Goal: Information Seeking & Learning: Learn about a topic

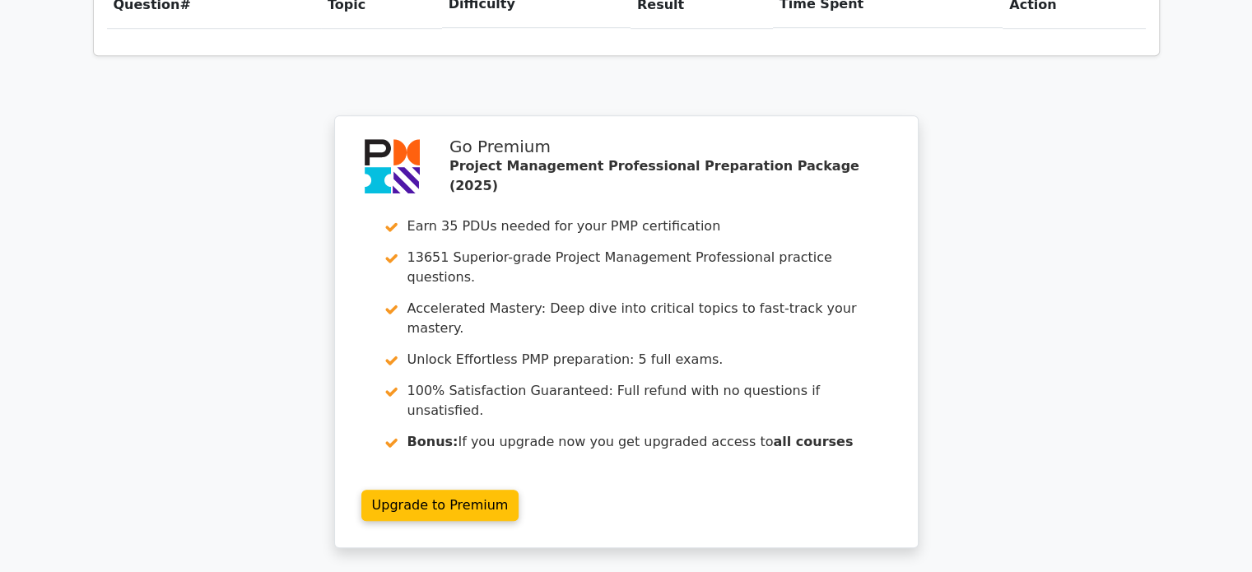
scroll to position [1449, 0]
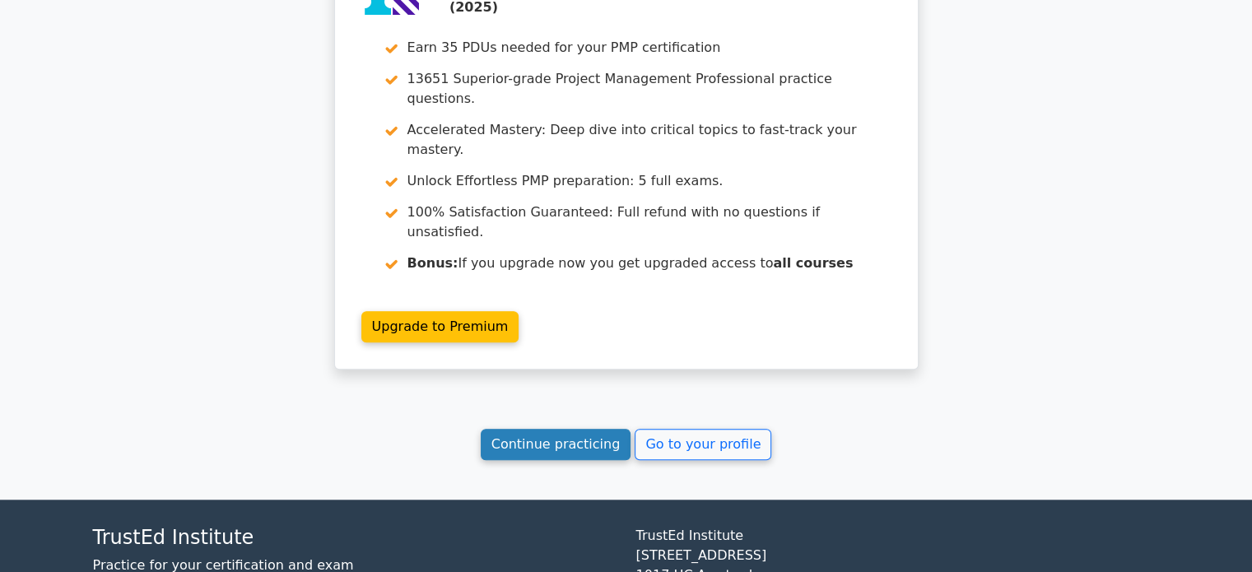
click at [557, 429] on link "Continue practicing" at bounding box center [556, 444] width 151 height 31
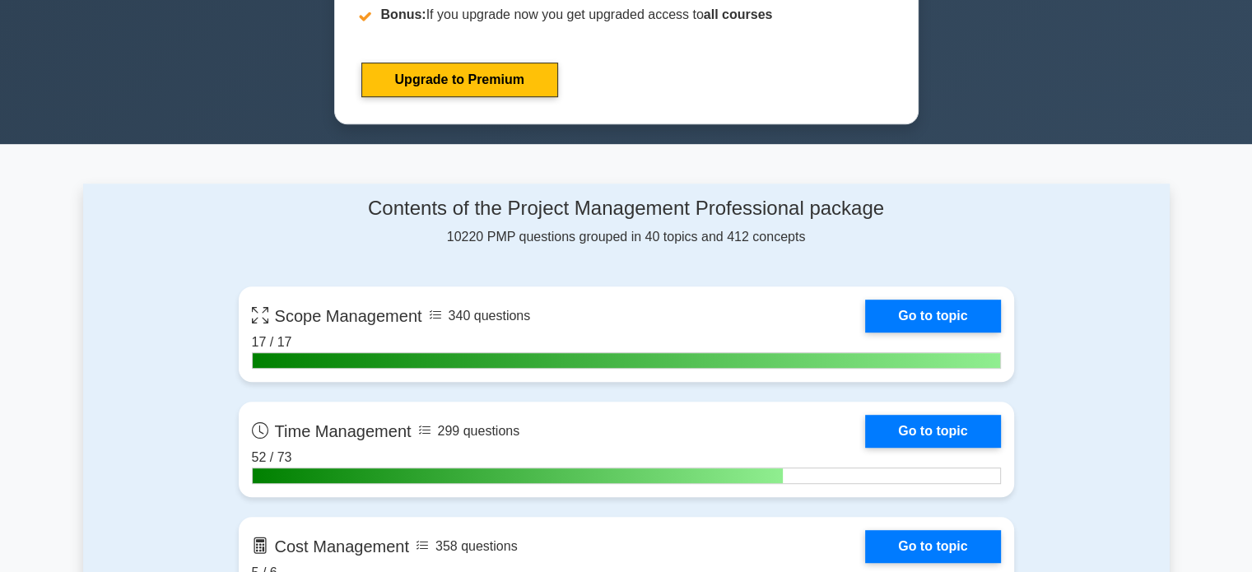
scroll to position [1152, 0]
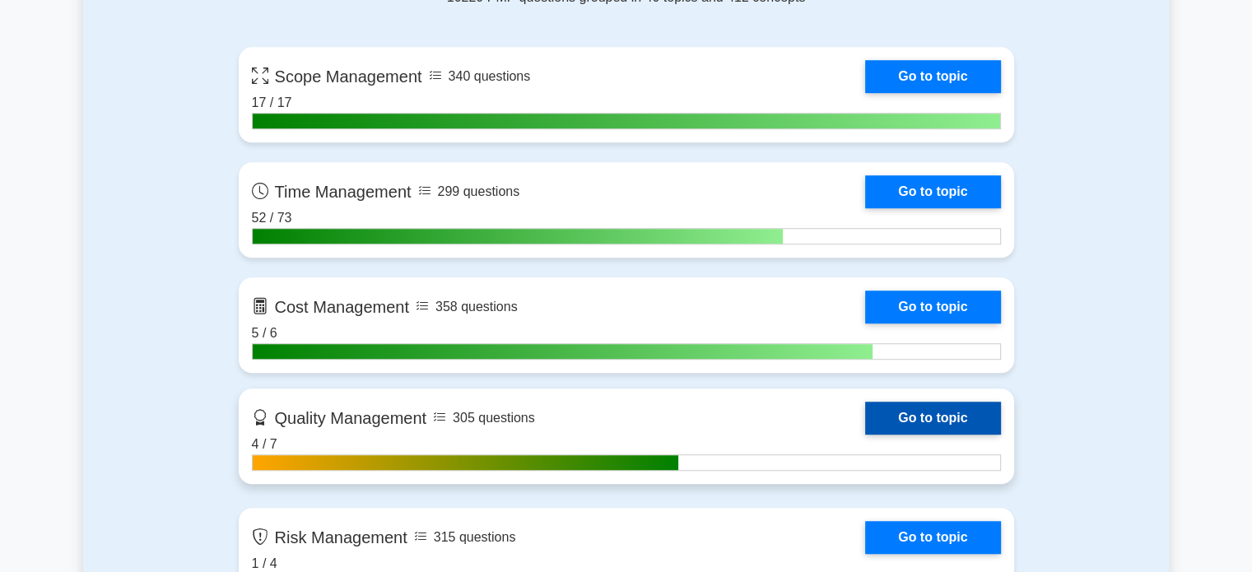
click at [865, 416] on link "Go to topic" at bounding box center [932, 418] width 135 height 33
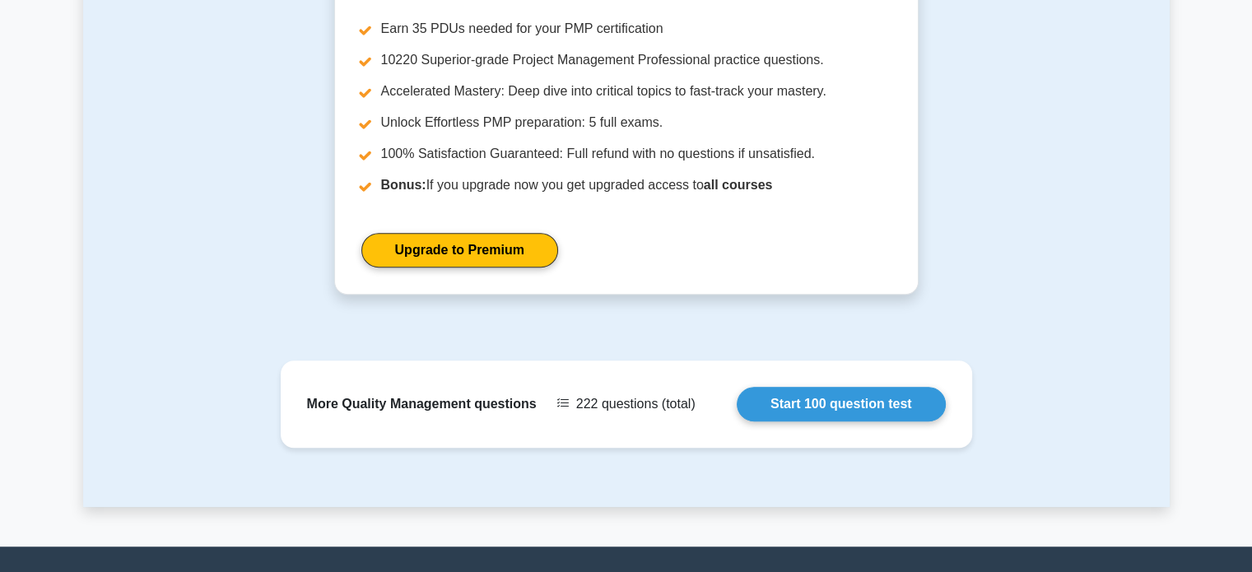
scroll to position [1282, 0]
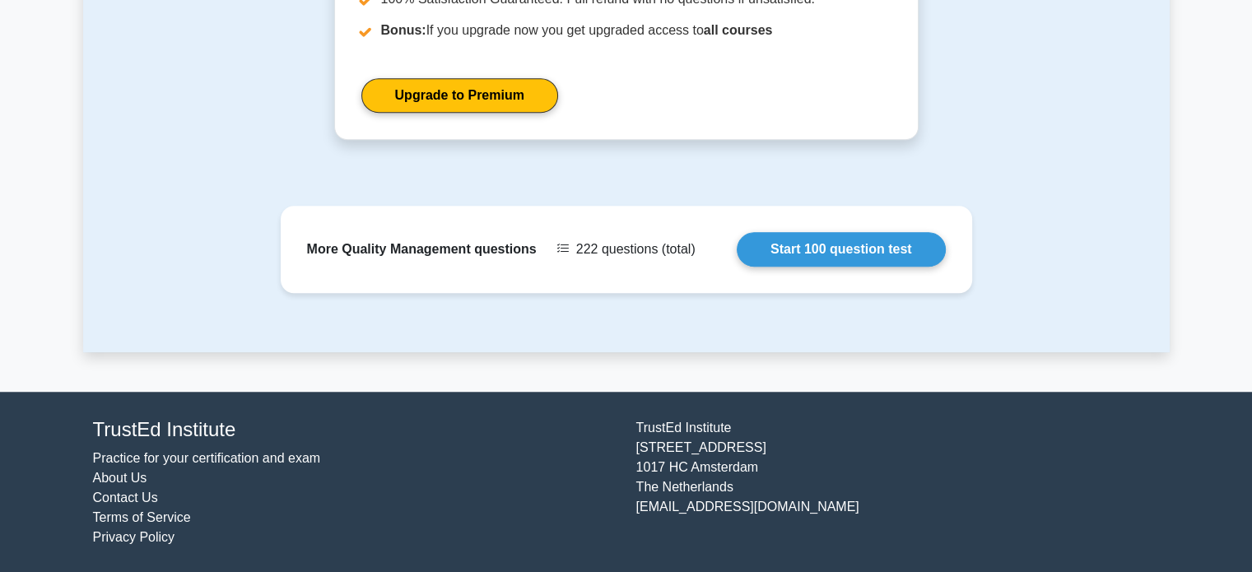
click at [904, 343] on div "More Quality Management questions 222 questions (total) Start 100 question test" at bounding box center [626, 279] width 1087 height 147
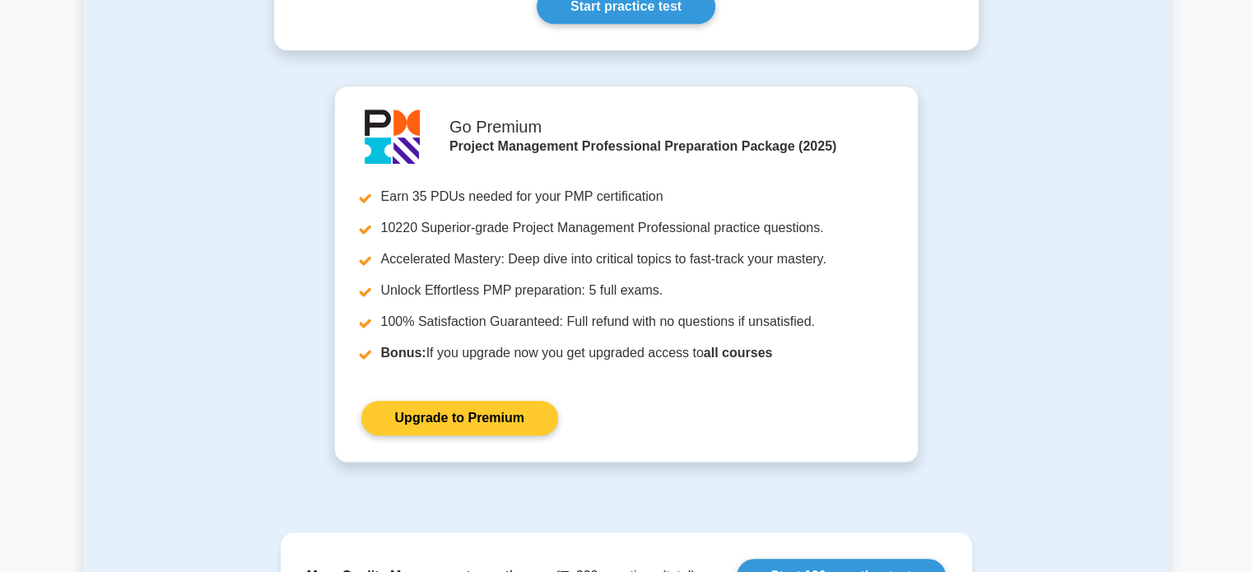
scroll to position [1036, 0]
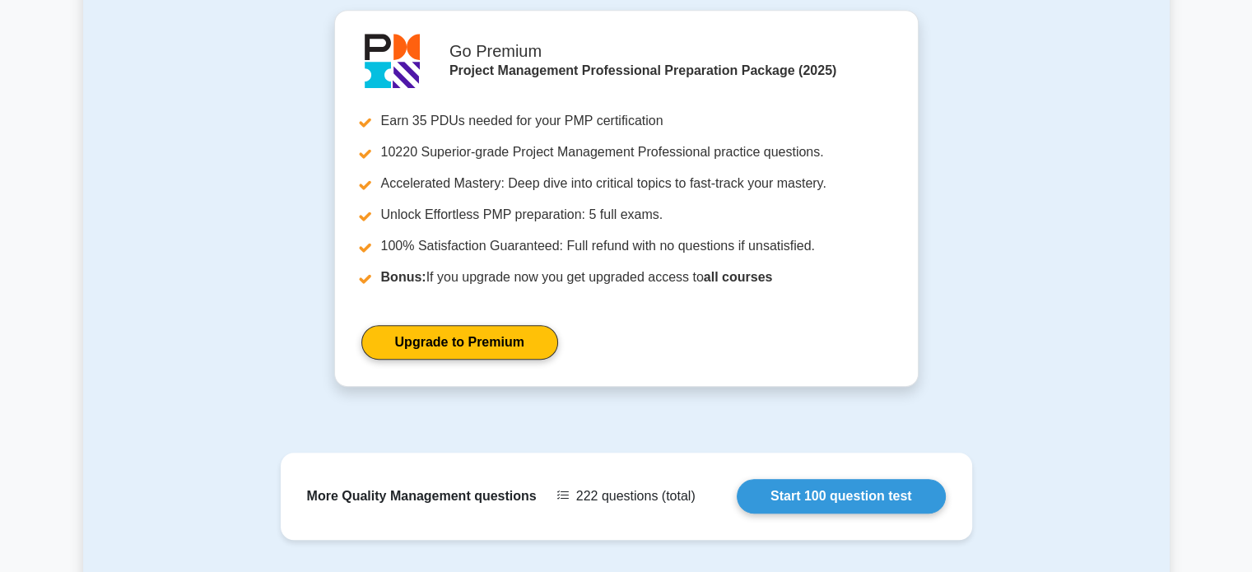
click at [151, 322] on div "Go Premium Project Management Professional Preparation Package (2025) Earn 35 P…" at bounding box center [626, 208] width 1087 height 397
click at [1077, 207] on div "Go Premium Project Management Professional Preparation Package (2025) Earn 35 P…" at bounding box center [626, 208] width 1087 height 397
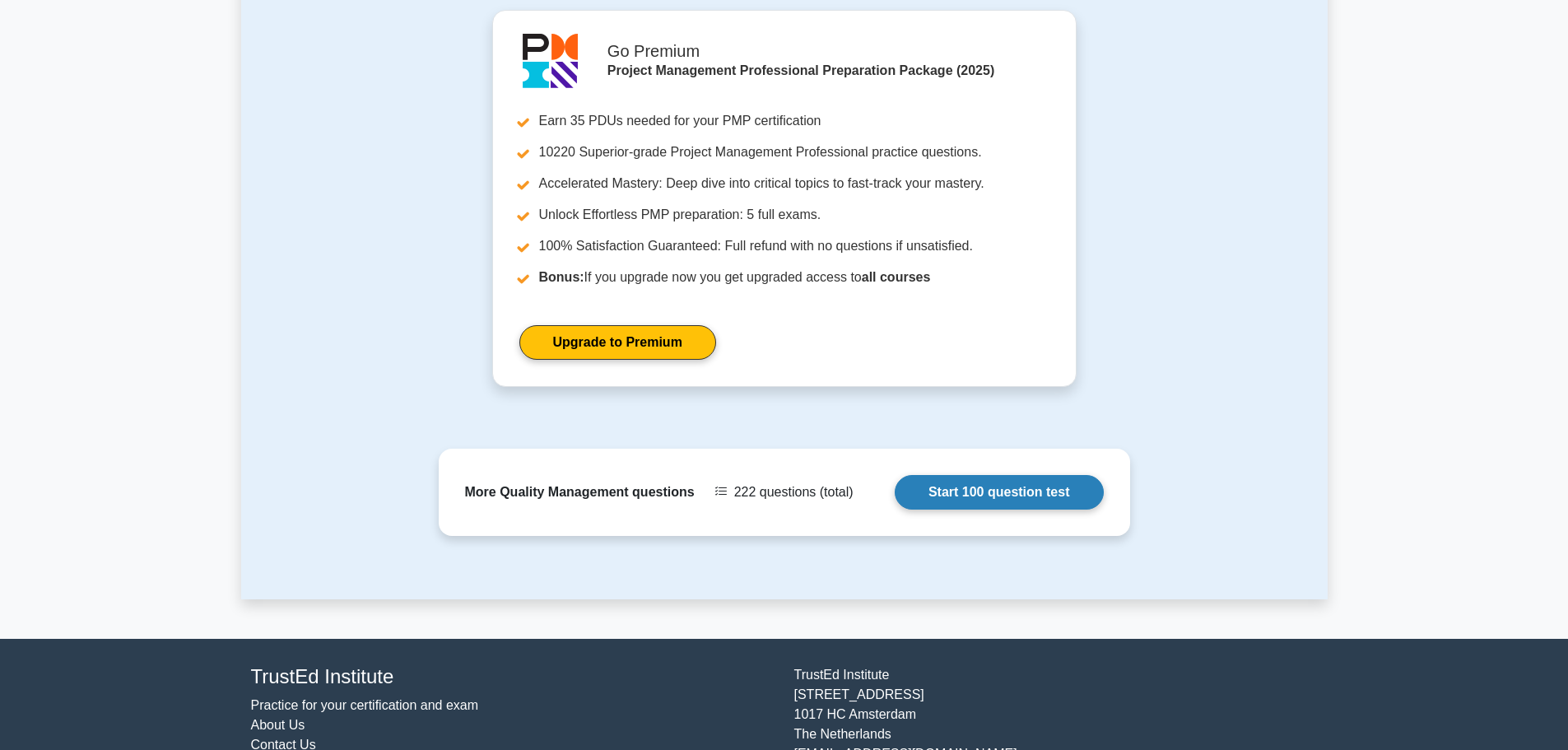
click at [983, 486] on link "Start 100 question test" at bounding box center [999, 492] width 209 height 35
drag, startPoint x: 644, startPoint y: 579, endPoint x: 558, endPoint y: 547, distance: 91.4
click at [577, 551] on div "More Quality Management questions 222 questions (total) Start 100 question test" at bounding box center [784, 526] width 1087 height 147
drag, startPoint x: 288, startPoint y: 354, endPoint x: 263, endPoint y: 404, distance: 56.3
click at [288, 354] on div "Go Premium Project Management Professional Preparation Package (2025) Earn 35 P…" at bounding box center [784, 208] width 1087 height 397
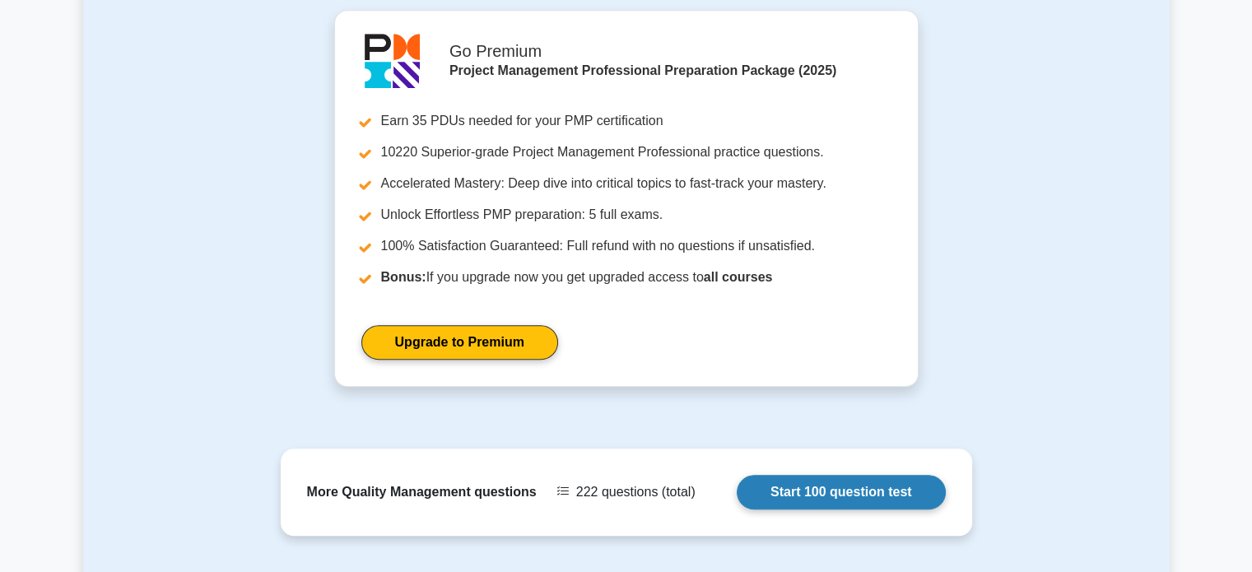
click at [804, 489] on link "Start 100 question test" at bounding box center [841, 492] width 209 height 35
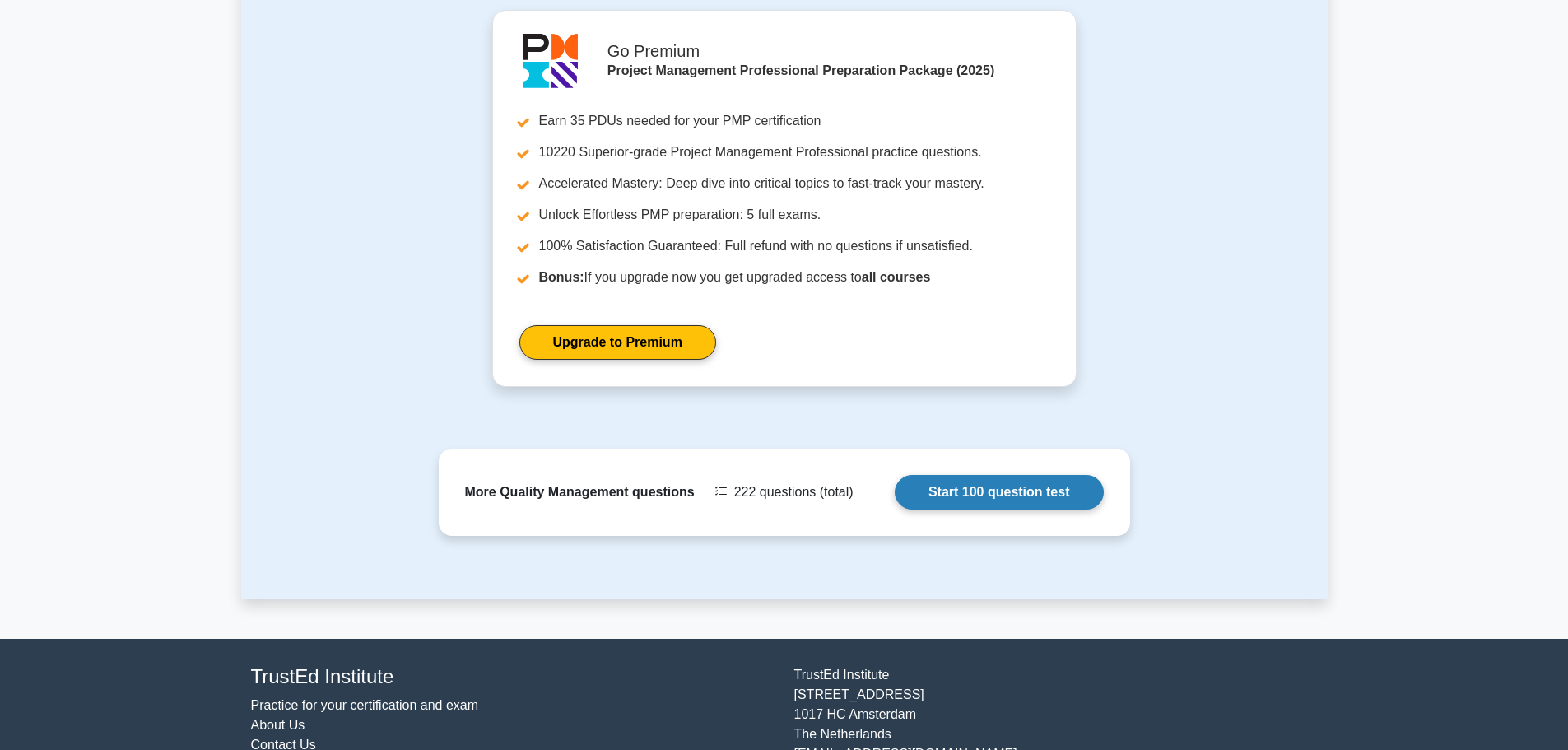
click at [963, 501] on link "Start 100 question test" at bounding box center [999, 492] width 209 height 35
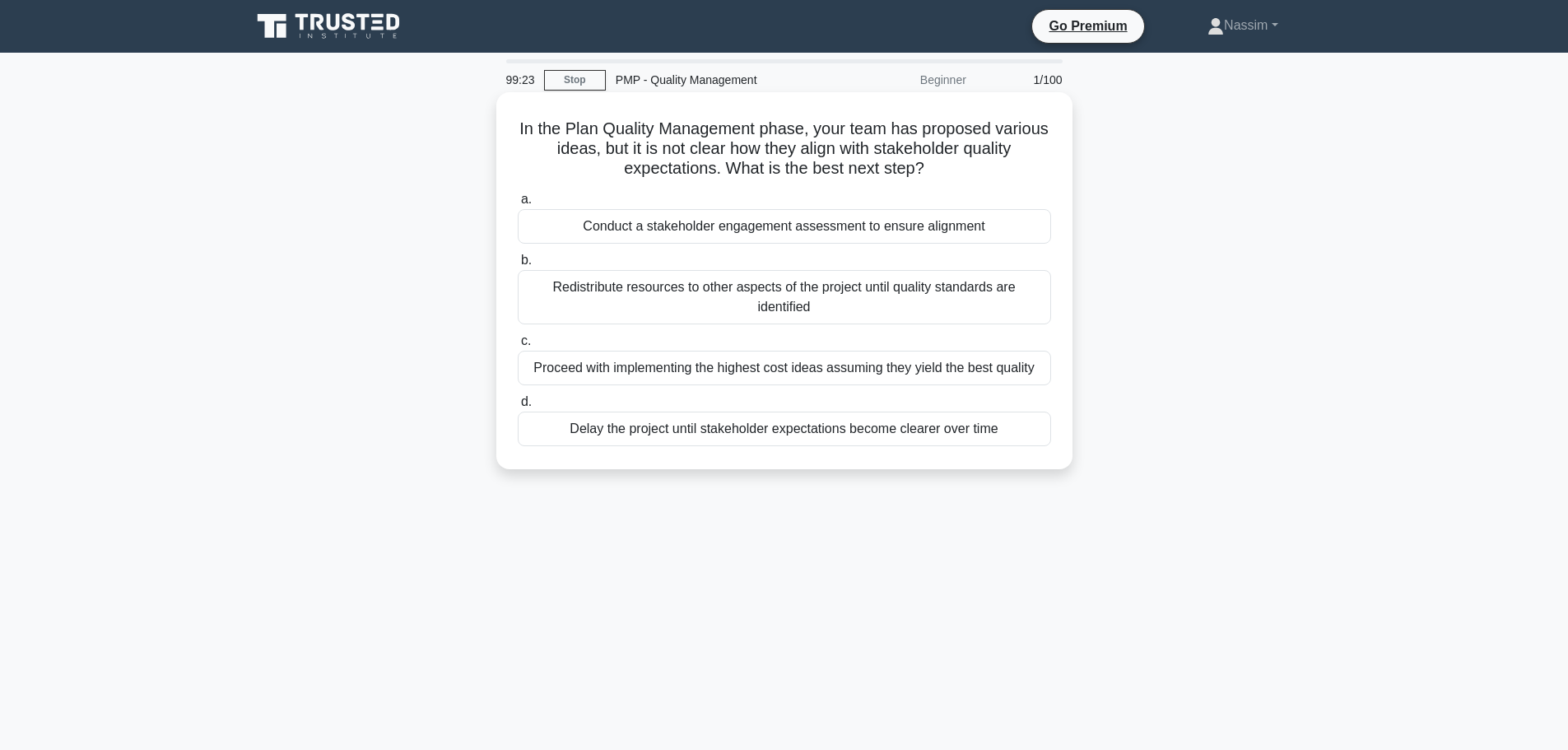
click at [854, 225] on div "Conduct a stakeholder engagement assessment to ensure alignment" at bounding box center [784, 226] width 533 height 35
click at [518, 205] on input "a. Conduct a stakeholder engagement assessment to ensure alignment" at bounding box center [518, 199] width 0 height 11
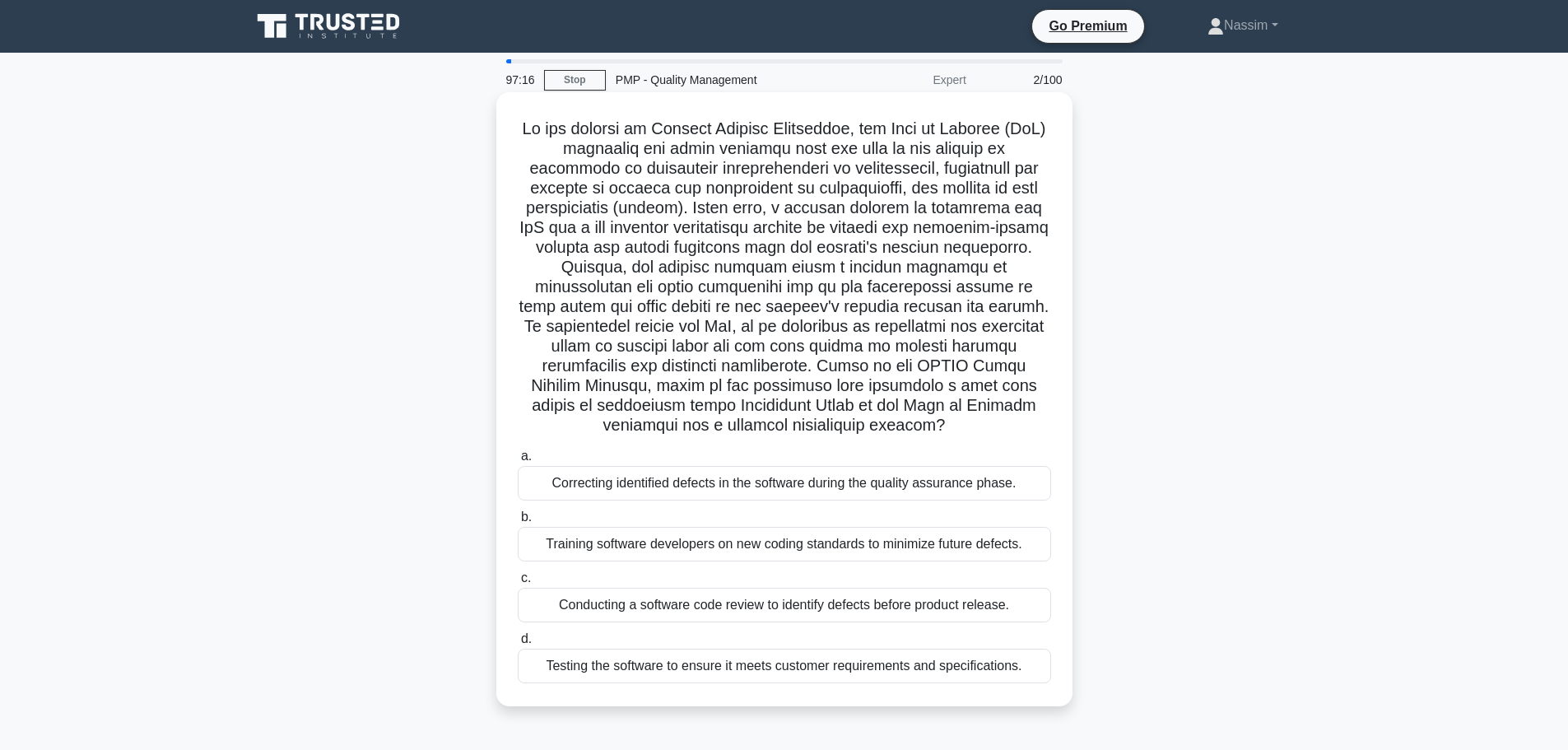
click at [663, 603] on div "Conducting a software code review to identify defects before product release." at bounding box center [784, 605] width 533 height 35
click at [518, 584] on input "c. Conducting a software code review to identify defects before product release." at bounding box center [518, 578] width 0 height 11
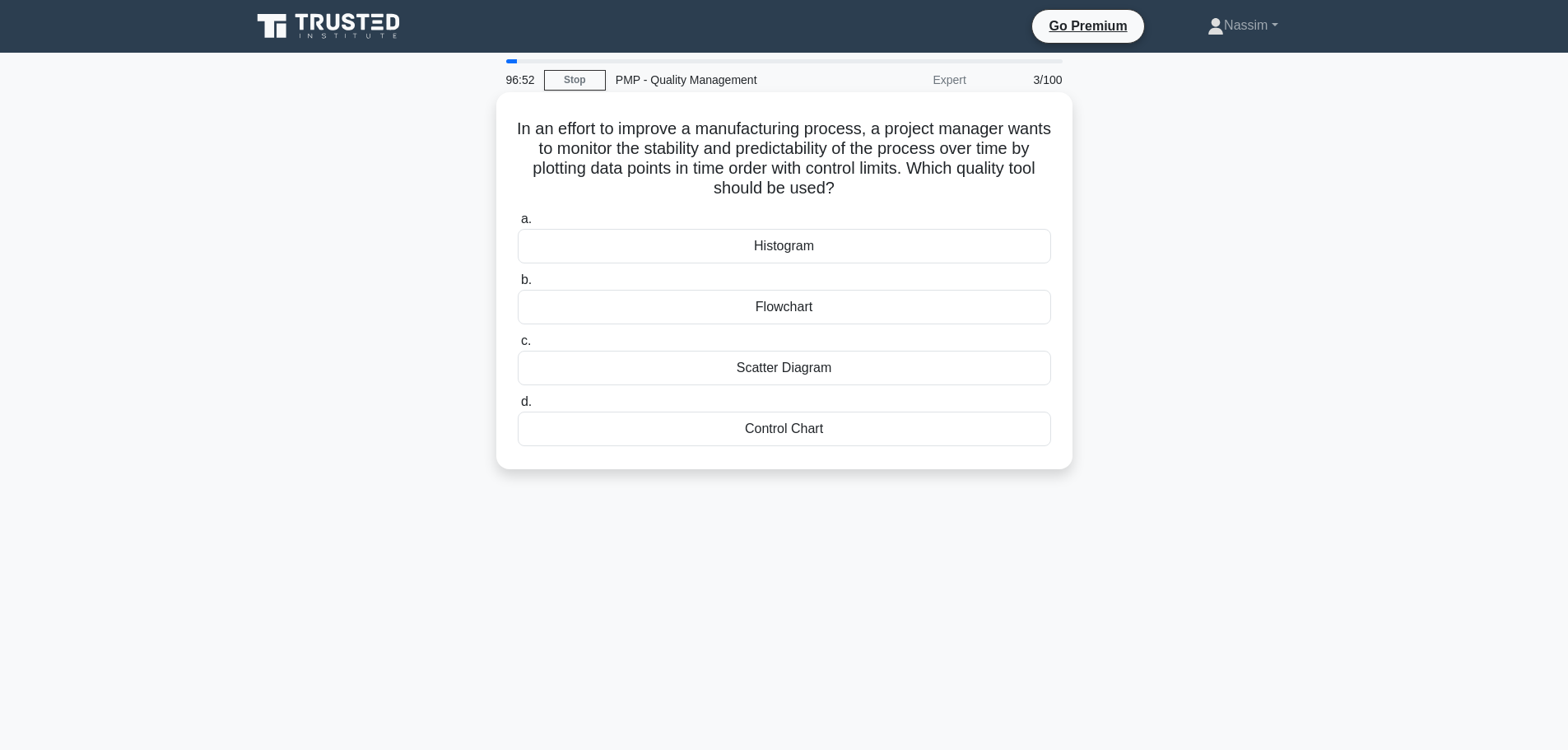
click at [776, 431] on div "Control Chart" at bounding box center [784, 429] width 533 height 35
click at [518, 407] on input "d. Control Chart" at bounding box center [518, 402] width 0 height 11
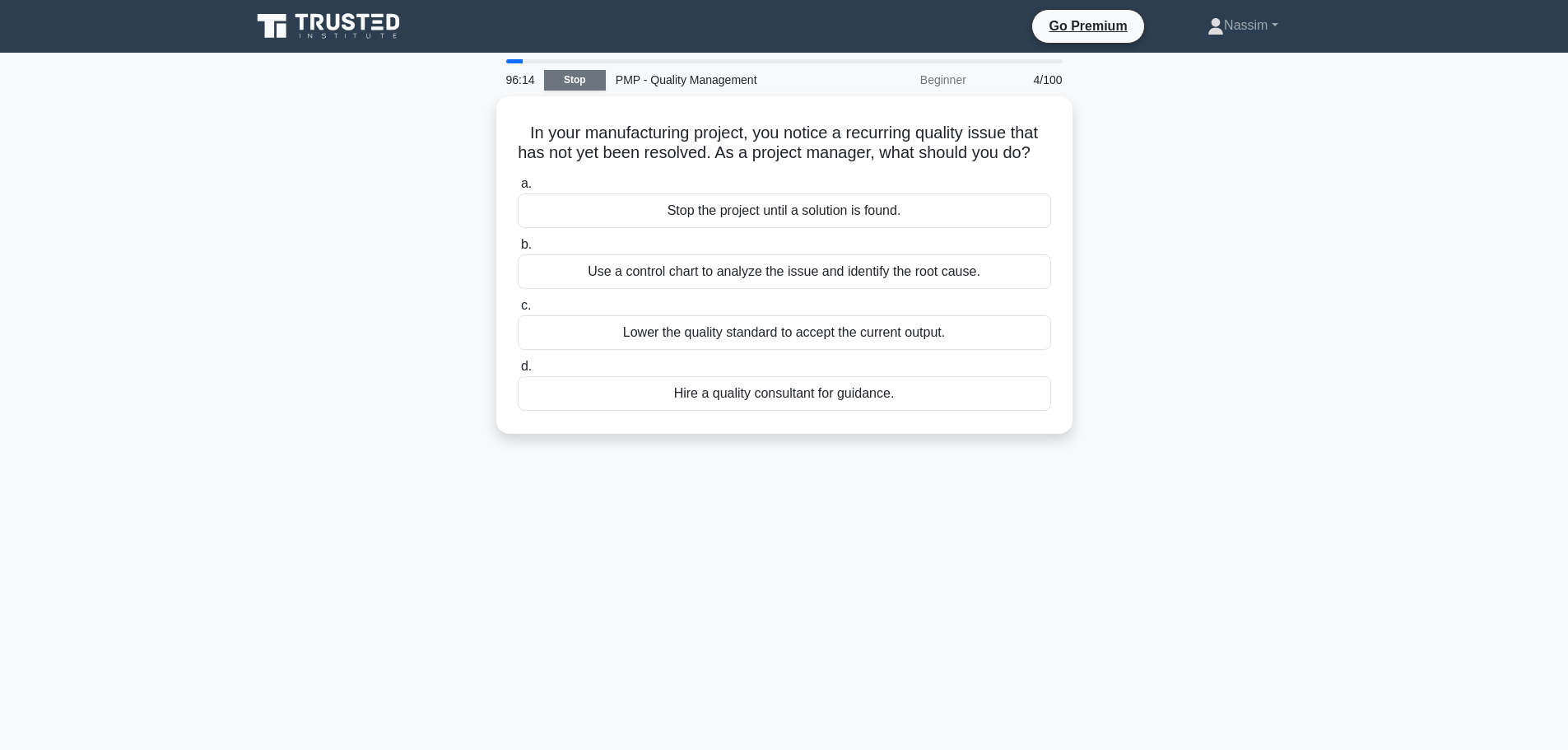
click at [565, 81] on link "Stop" at bounding box center [575, 80] width 62 height 21
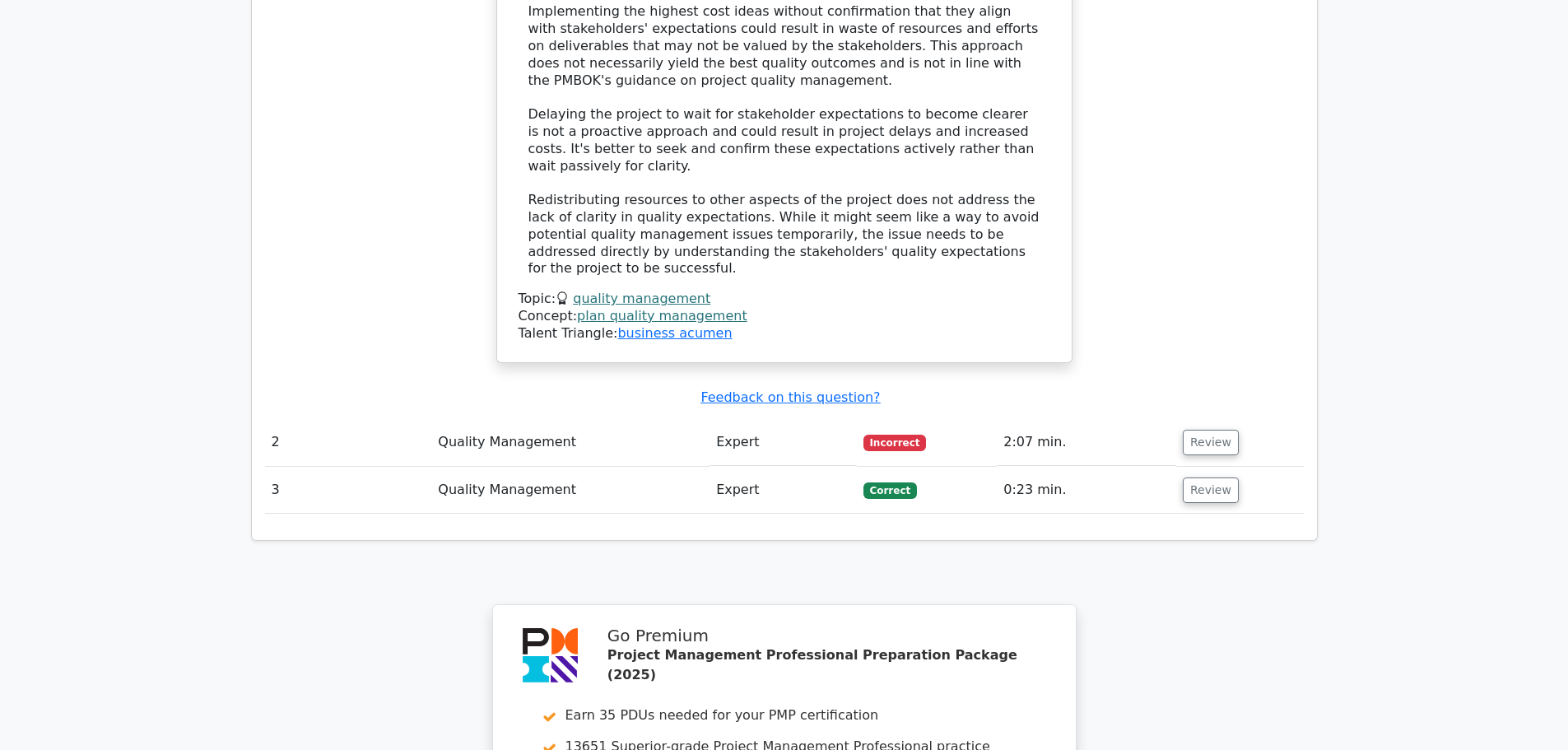
scroll to position [1811, 0]
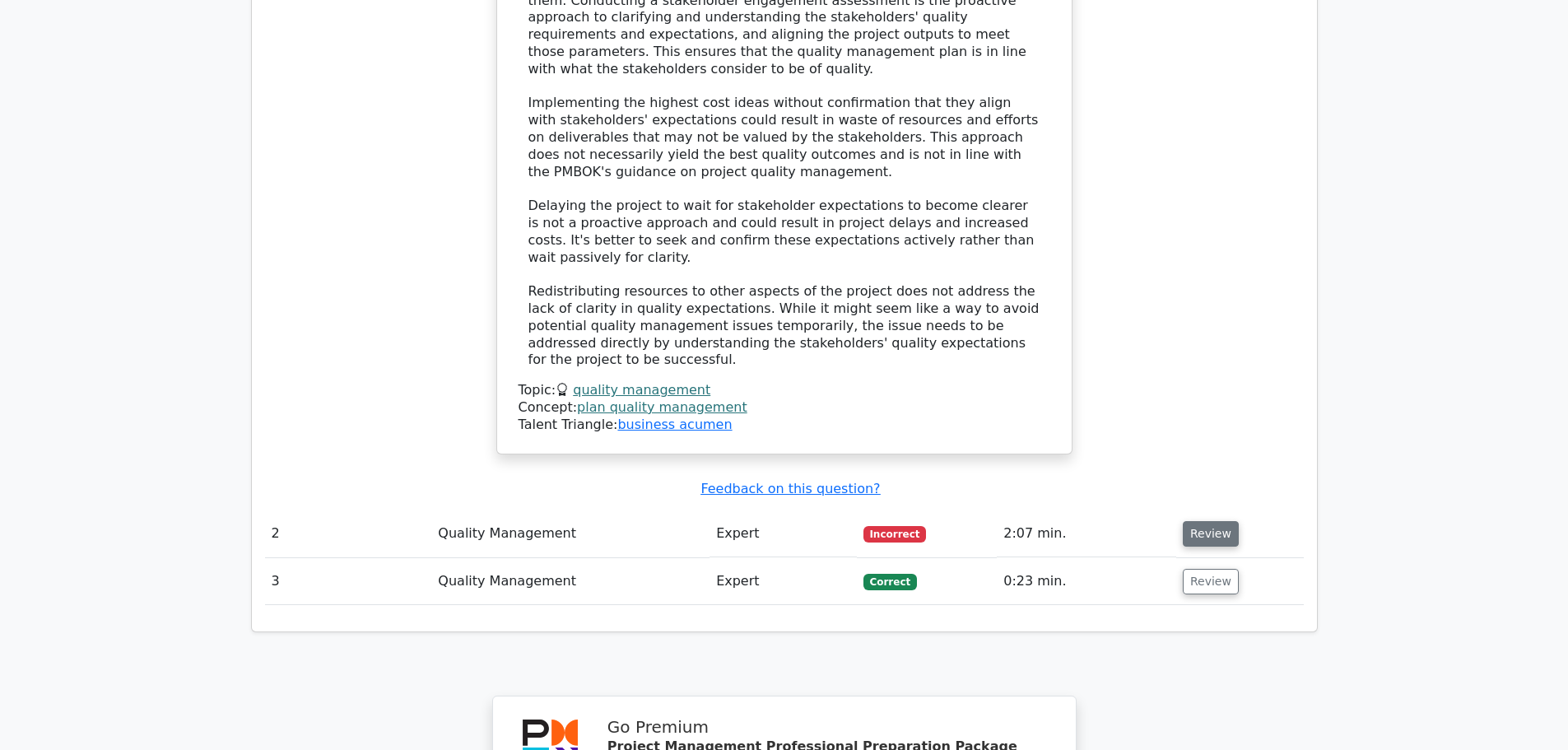
click at [1200, 521] on button "Review" at bounding box center [1211, 534] width 56 height 26
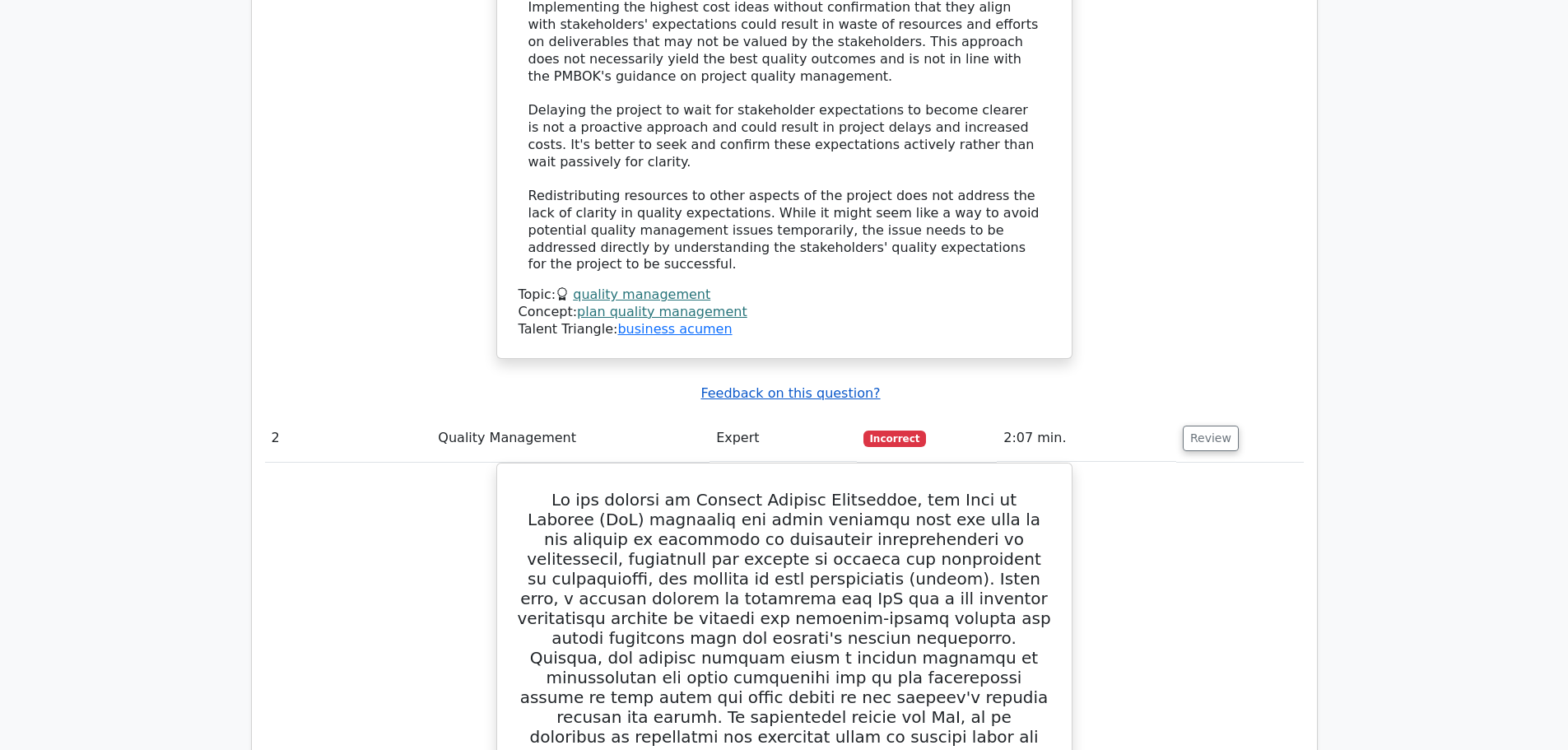
scroll to position [1646, 0]
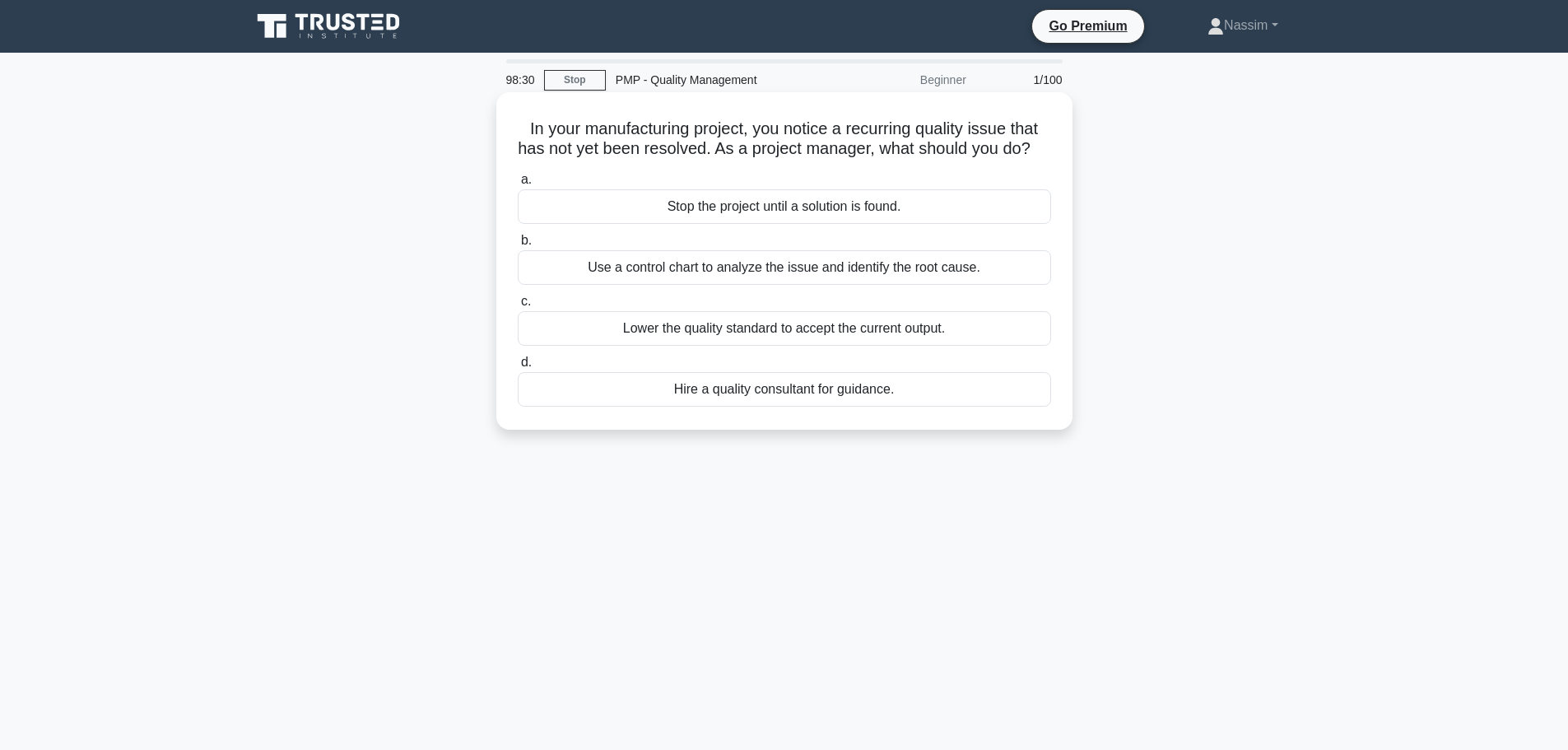
click at [811, 284] on div "Use a control chart to analyze the issue and identify the root cause." at bounding box center [784, 267] width 533 height 35
click at [518, 246] on input "b. Use a control chart to analyze the issue and identify the root cause." at bounding box center [518, 240] width 0 height 11
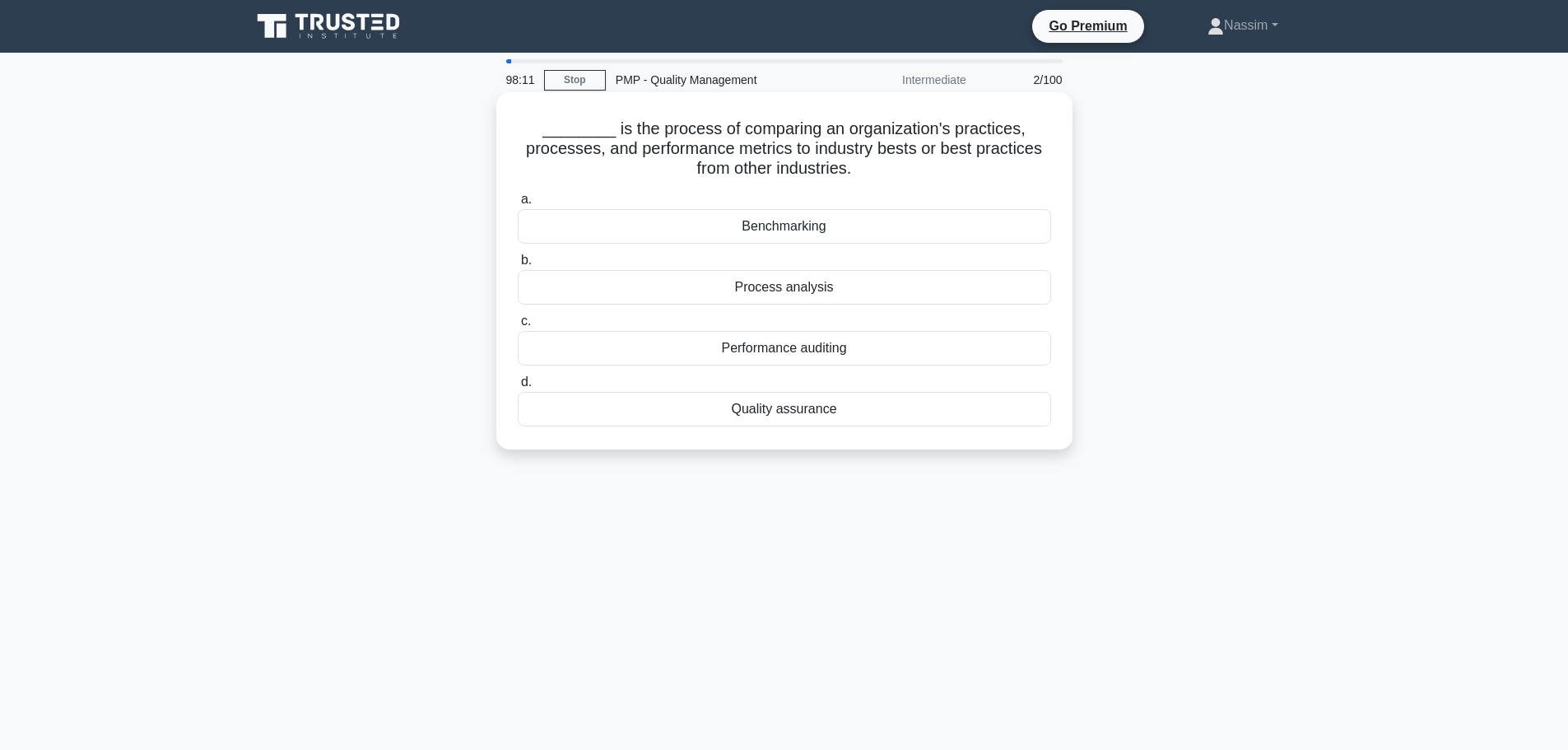
click at [914, 213] on div "Benchmarking" at bounding box center [784, 226] width 533 height 35
click at [518, 205] on input "a. Benchmarking" at bounding box center [518, 199] width 0 height 11
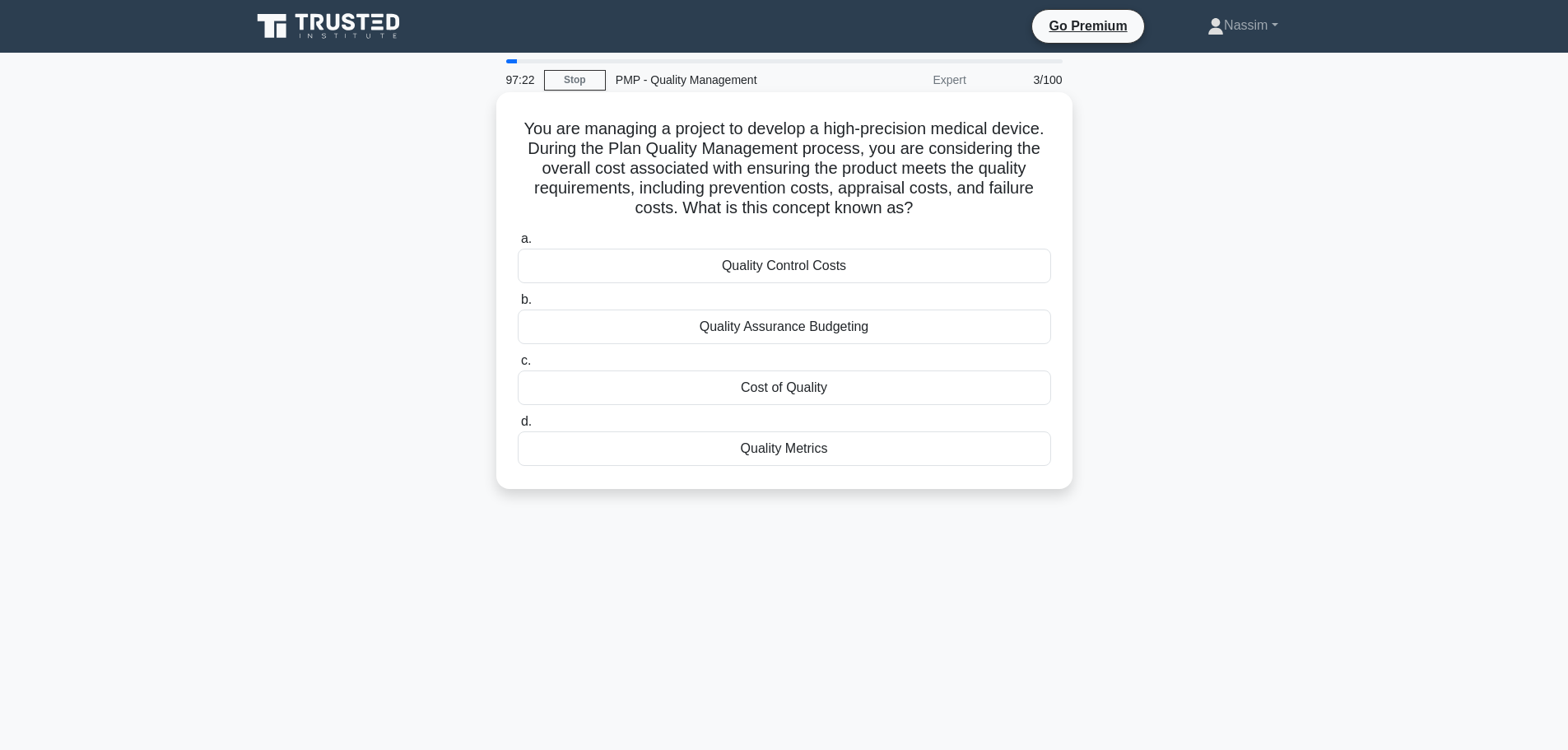
click at [831, 393] on div "Cost of Quality" at bounding box center [784, 387] width 533 height 35
click at [518, 366] on input "c. Cost of Quality" at bounding box center [518, 361] width 0 height 11
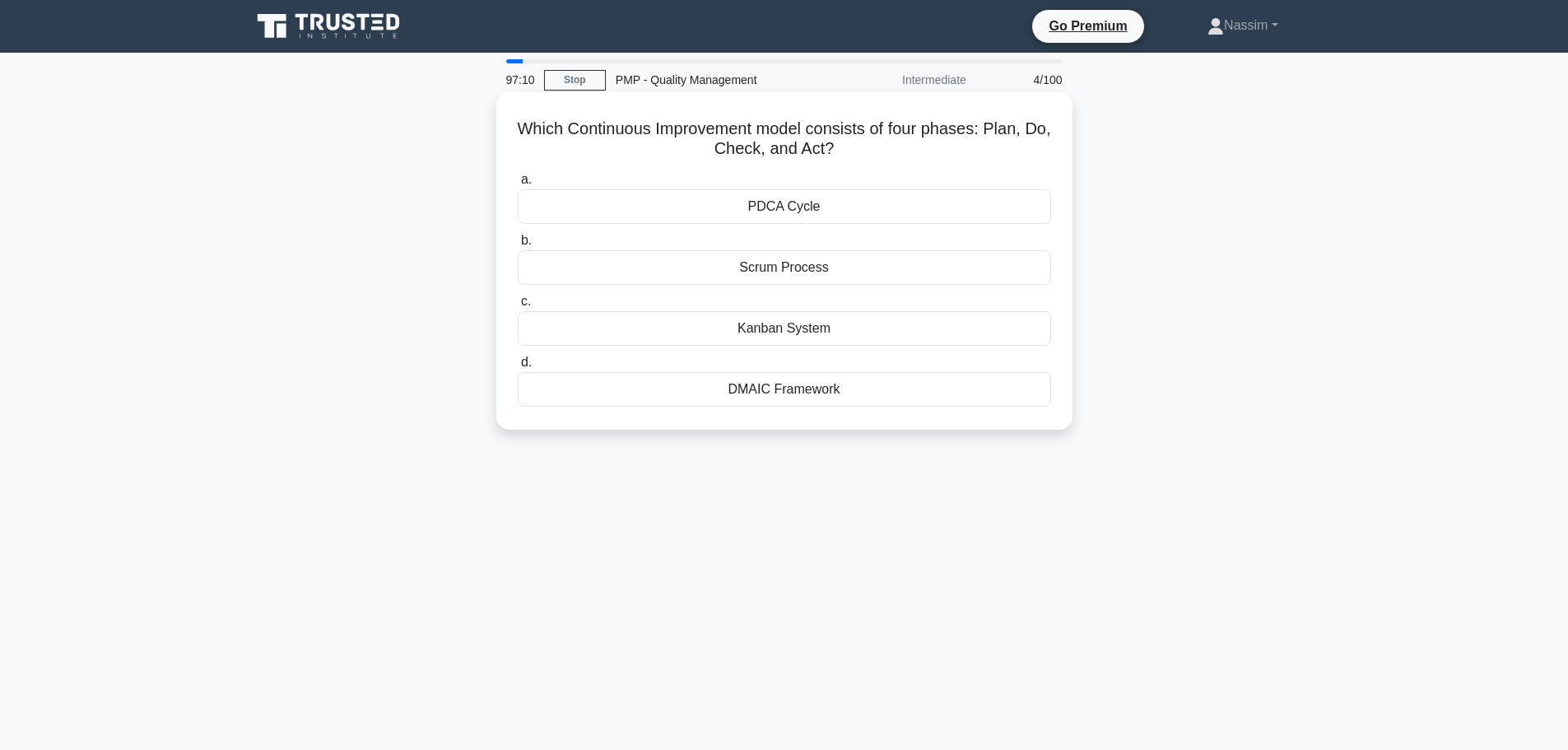
click at [792, 202] on div "PDCA Cycle" at bounding box center [784, 206] width 533 height 35
click at [518, 185] on input "a. PDCA Cycle" at bounding box center [518, 180] width 0 height 11
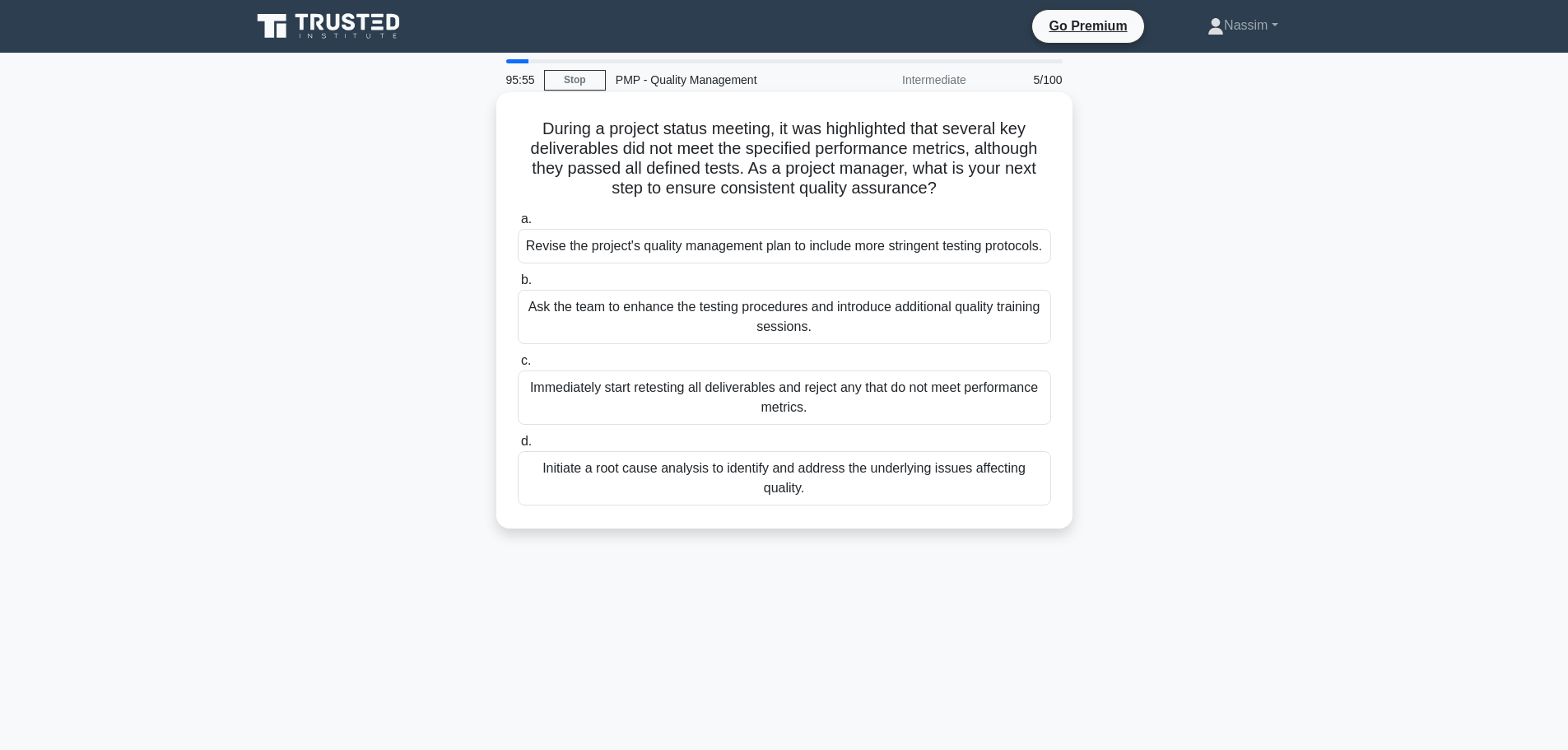
click at [784, 490] on div "Initiate a root cause analysis to identify and address the underlying issues af…" at bounding box center [784, 478] width 533 height 54
click at [518, 447] on input "d. Initiate a root cause analysis to identify and address the underlying issues…" at bounding box center [518, 441] width 0 height 11
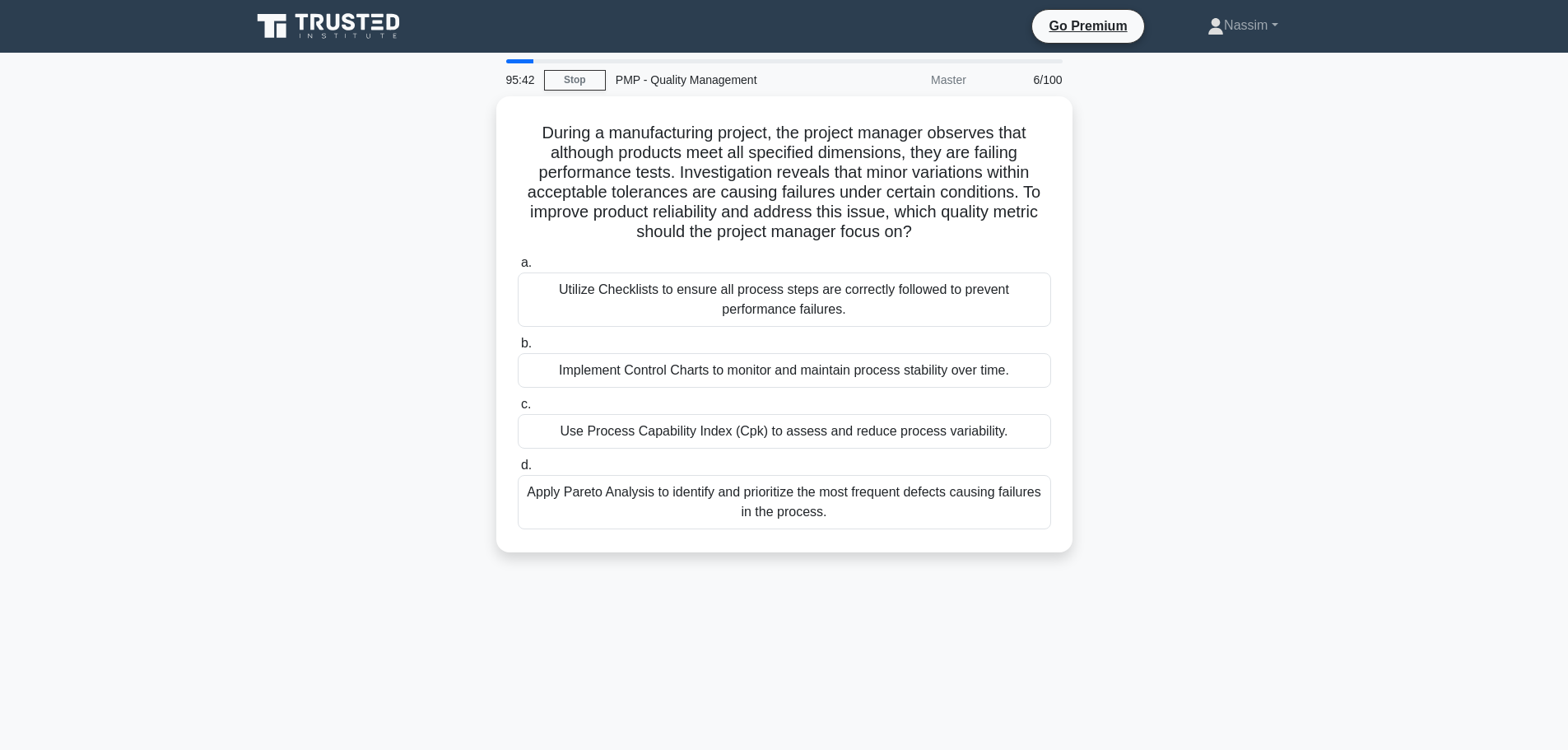
click at [322, 265] on div "During a manufacturing project, the project manager observes that although prod…" at bounding box center [784, 334] width 1087 height 476
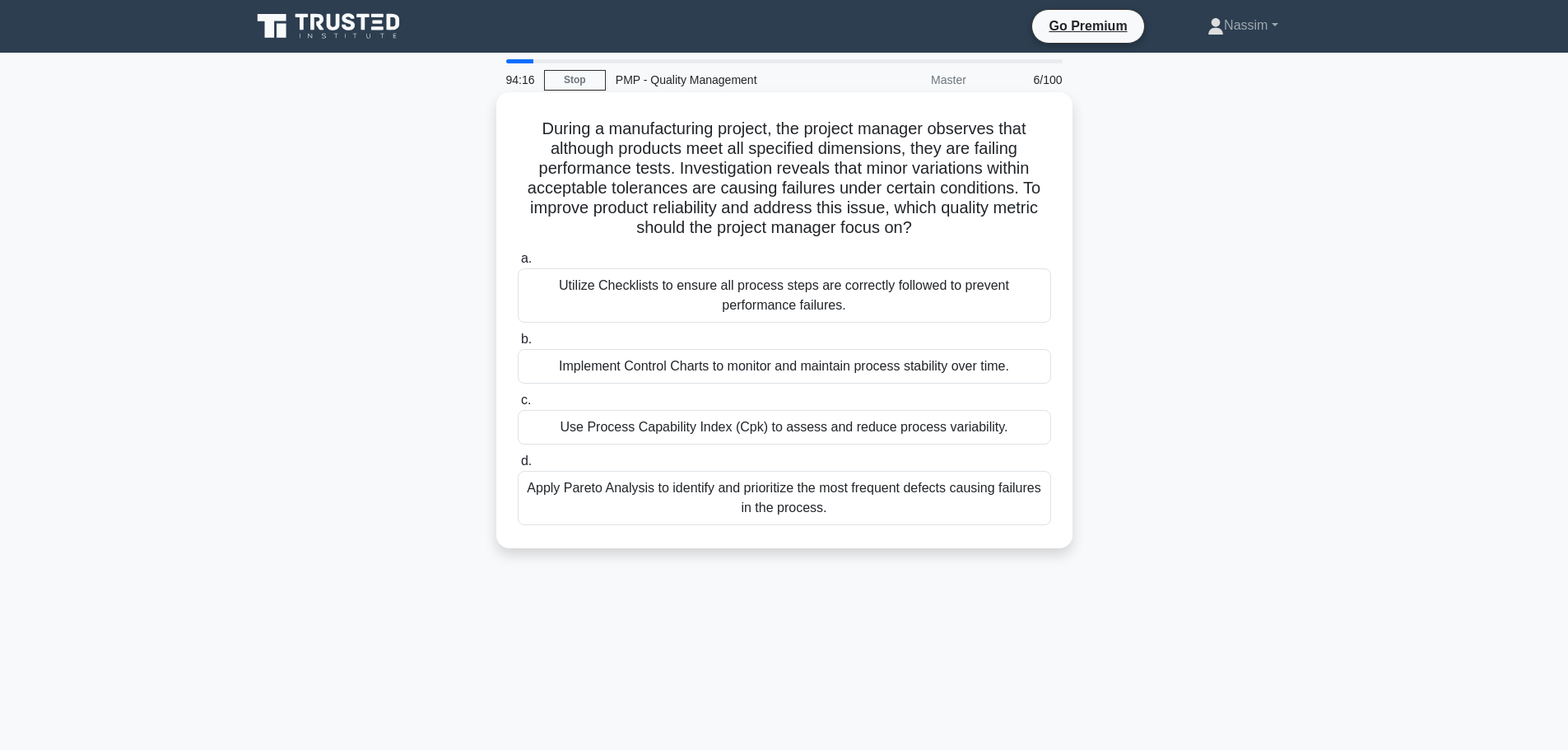
click at [657, 375] on div "Implement Control Charts to monitor and maintain process stability over time." at bounding box center [784, 366] width 533 height 35
click at [518, 345] on input "b. Implement Control Charts to monitor and maintain process stability over time." at bounding box center [518, 339] width 0 height 11
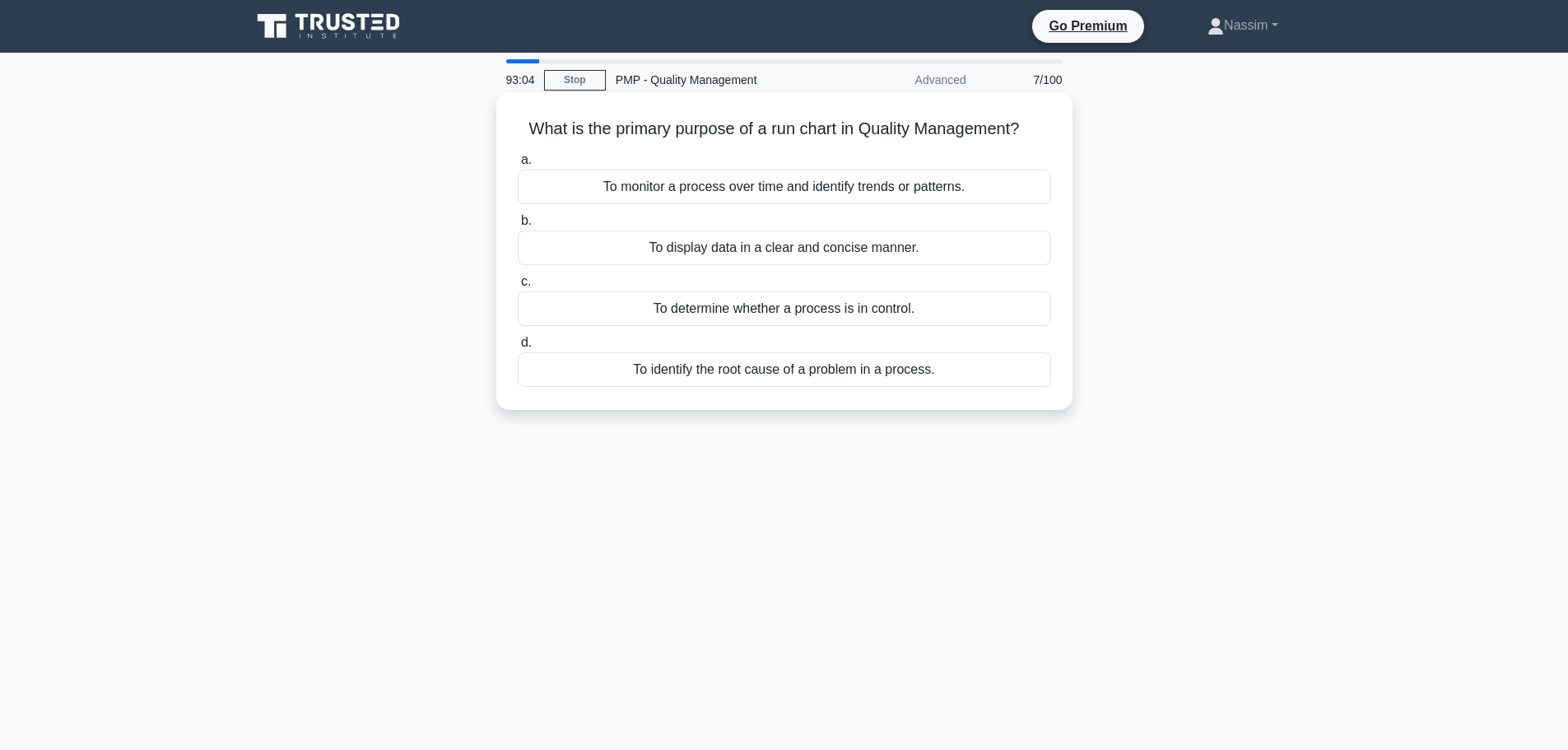
click at [776, 180] on div "To monitor a process over time and identify trends or patterns." at bounding box center [784, 187] width 533 height 35
click at [518, 165] on input "a. To monitor a process over time and identify trends or patterns." at bounding box center [518, 160] width 0 height 11
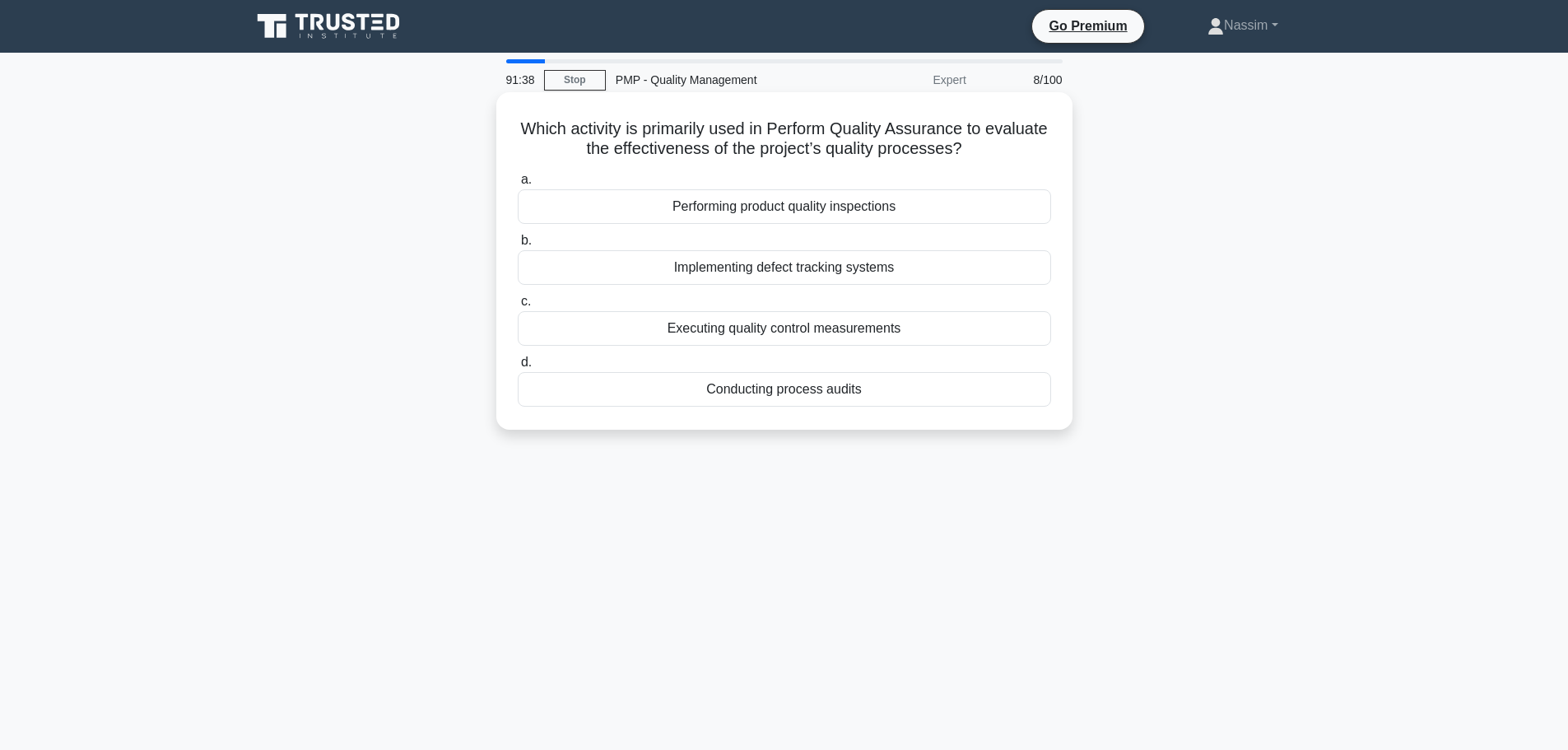
click at [751, 389] on div "Conducting process audits" at bounding box center [784, 389] width 533 height 35
click at [518, 368] on input "d. Conducting process audits" at bounding box center [518, 362] width 0 height 11
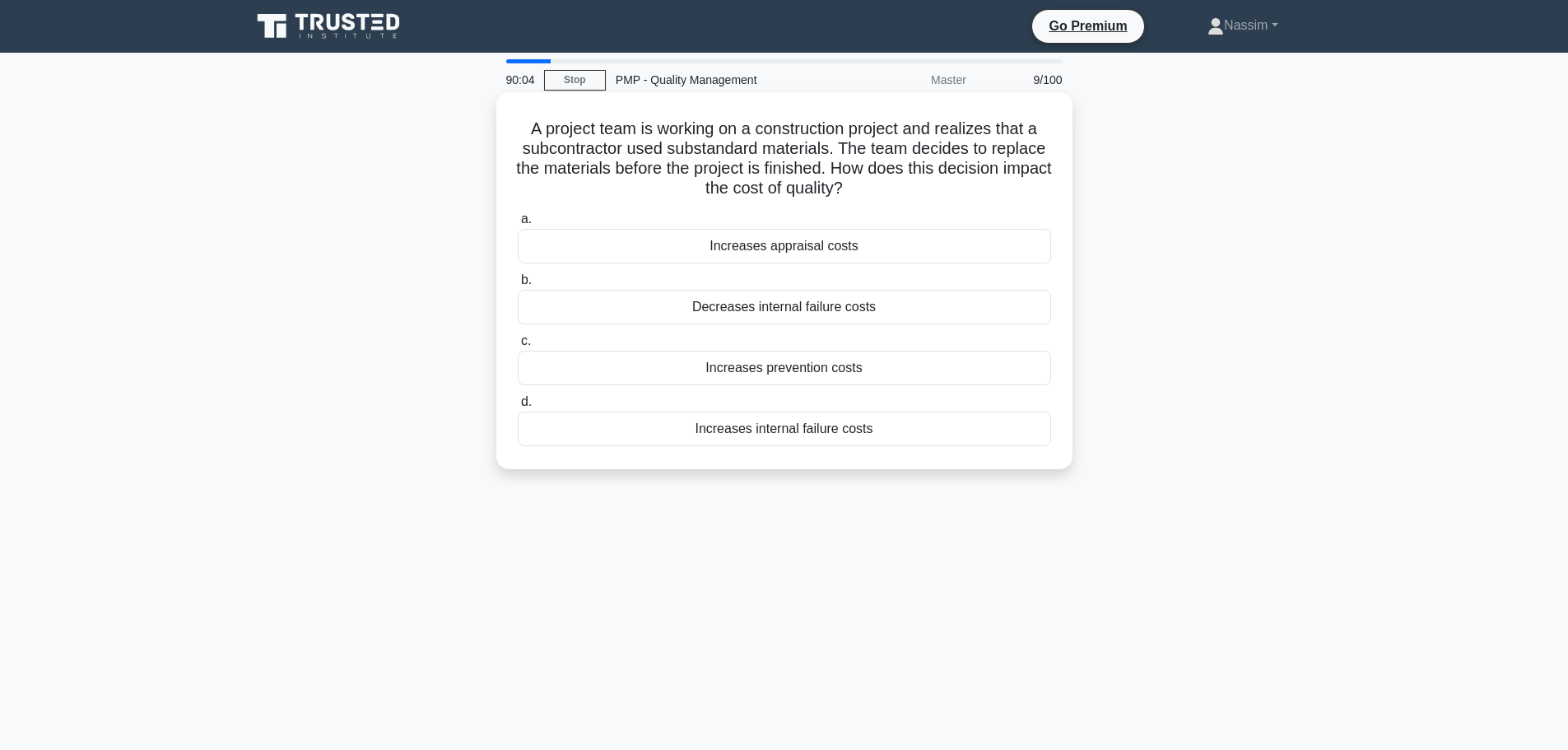
click at [825, 313] on div "Decreases internal failure costs" at bounding box center [784, 307] width 533 height 35
click at [518, 286] on input "b. Decreases internal failure costs" at bounding box center [518, 280] width 0 height 11
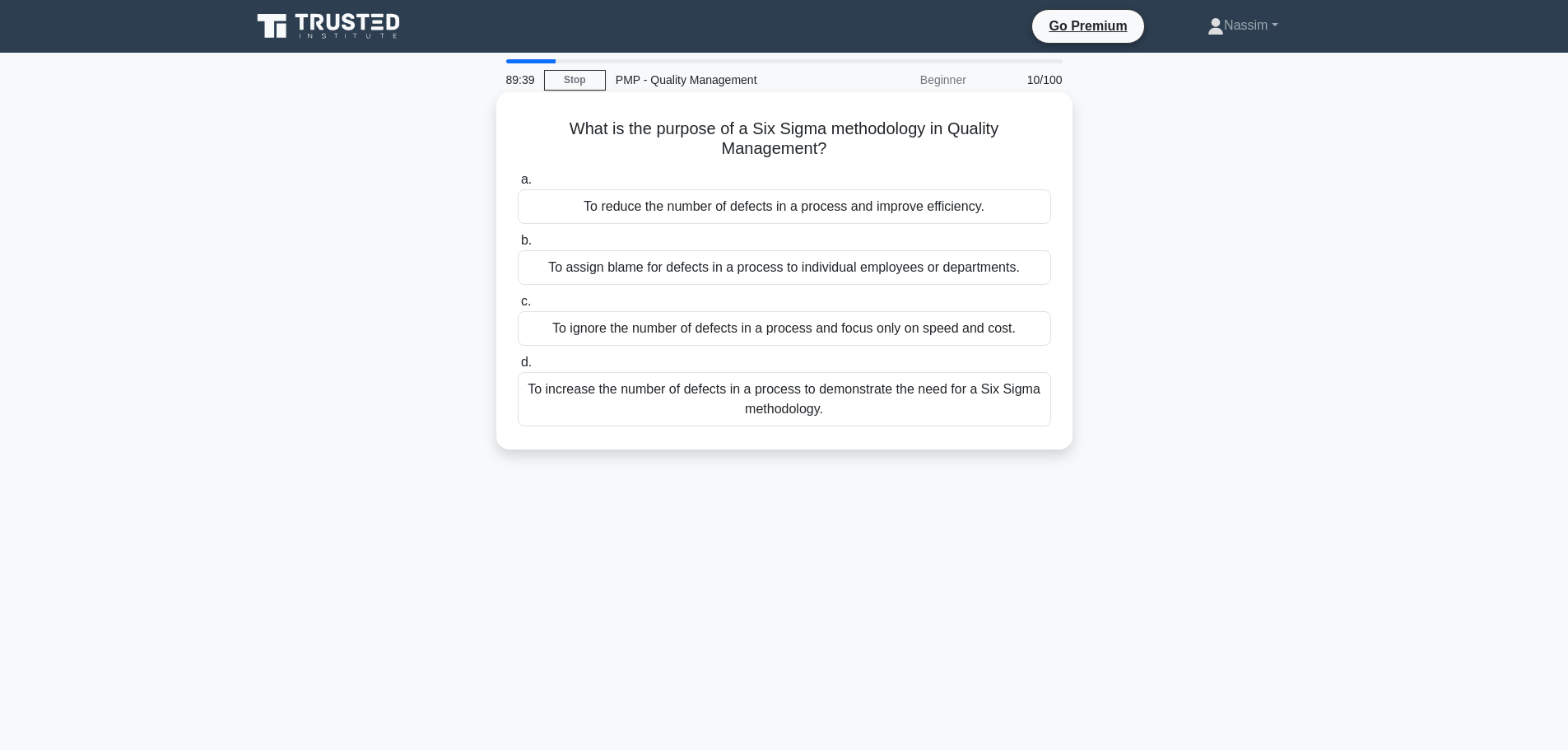
click at [823, 205] on div "To reduce the number of defects in a process and improve efficiency." at bounding box center [784, 206] width 533 height 35
click at [518, 185] on input "a. To reduce the number of defects in a process and improve efficiency." at bounding box center [518, 180] width 0 height 11
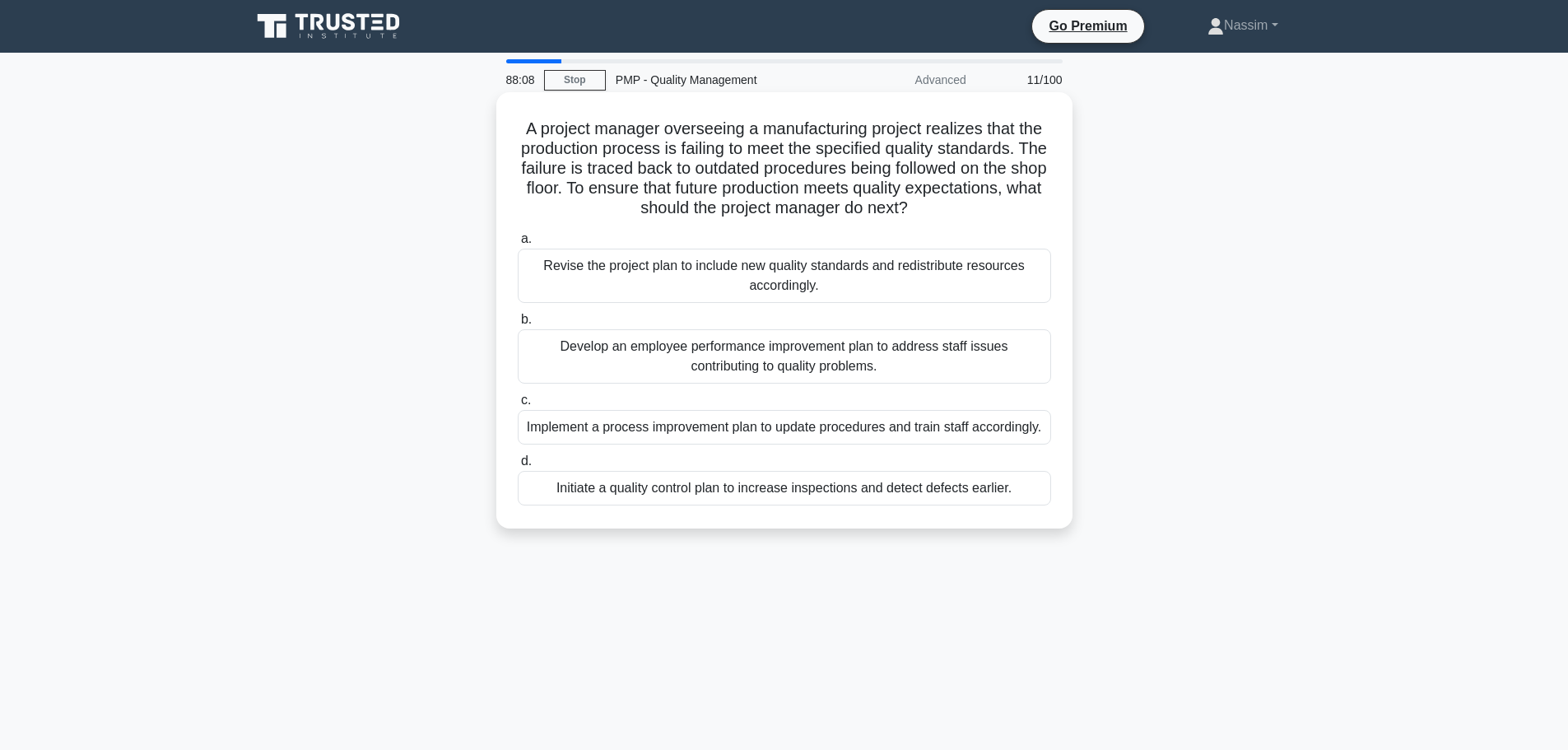
click at [756, 426] on div "Implement a process improvement plan to update procedures and train staff accor…" at bounding box center [784, 427] width 533 height 35
click at [518, 406] on input "c. Implement a process improvement plan to update procedures and train staff ac…" at bounding box center [518, 400] width 0 height 11
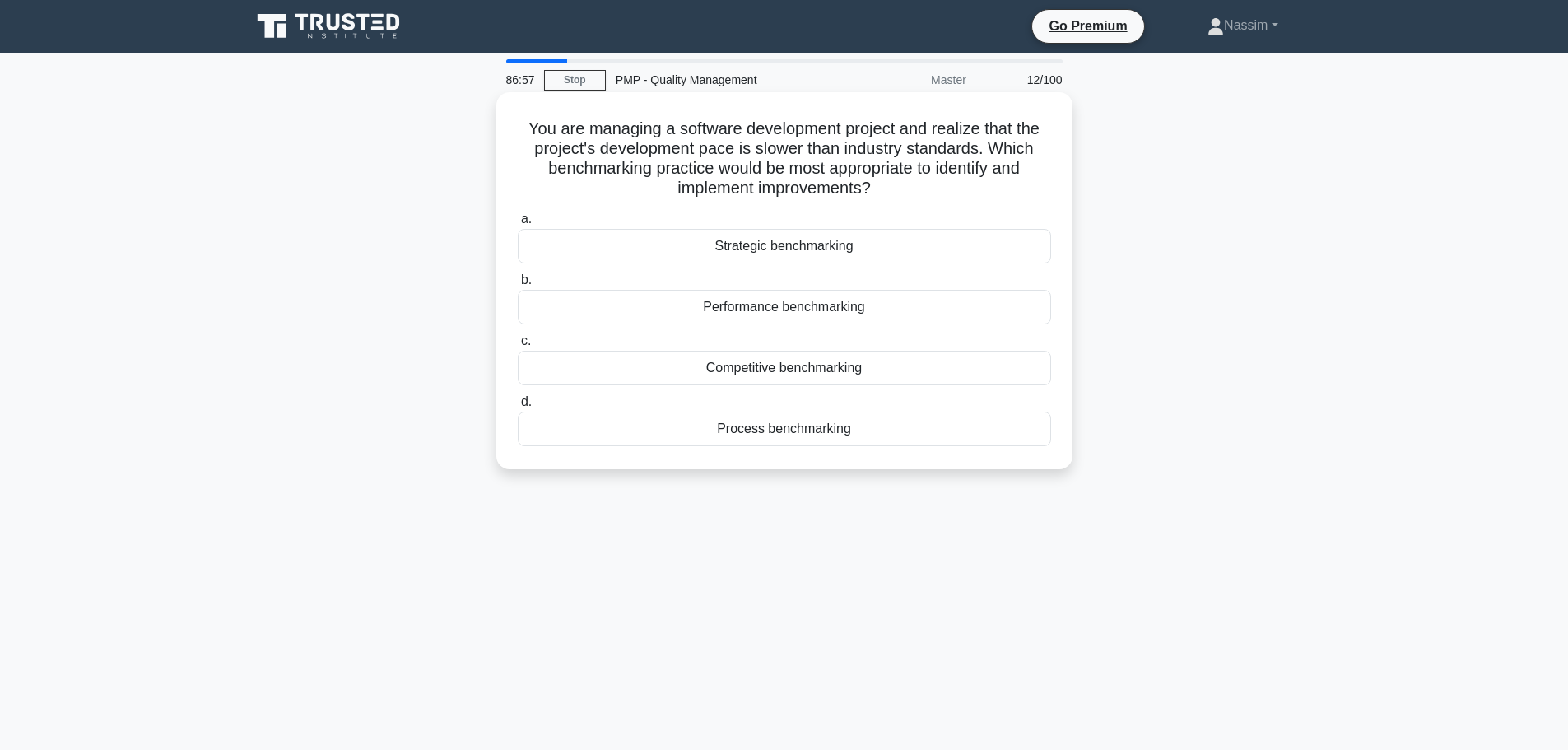
click at [796, 312] on div "Performance benchmarking" at bounding box center [784, 307] width 533 height 35
click at [518, 286] on input "b. Performance benchmarking" at bounding box center [518, 280] width 0 height 11
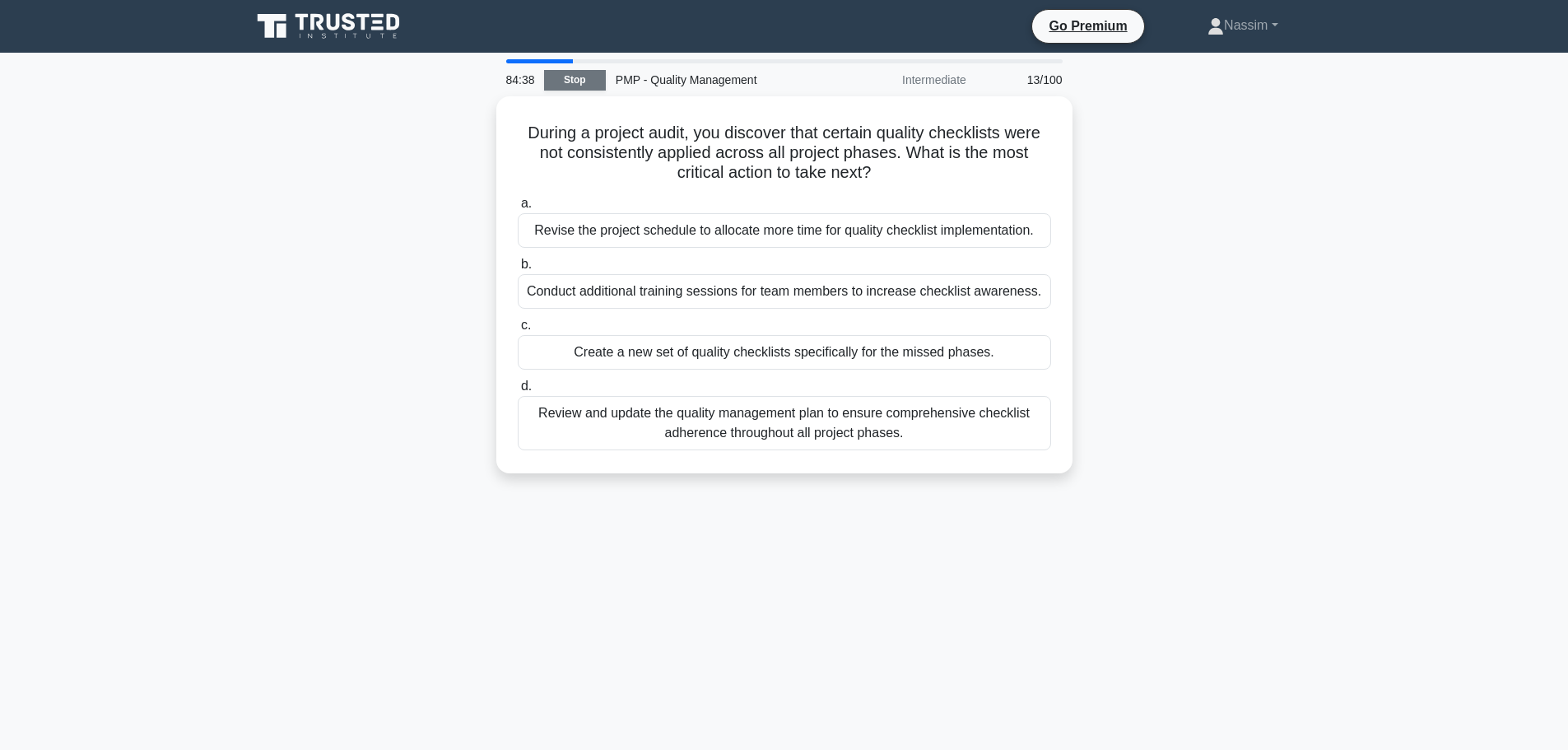
click at [601, 80] on link "Stop" at bounding box center [575, 80] width 62 height 21
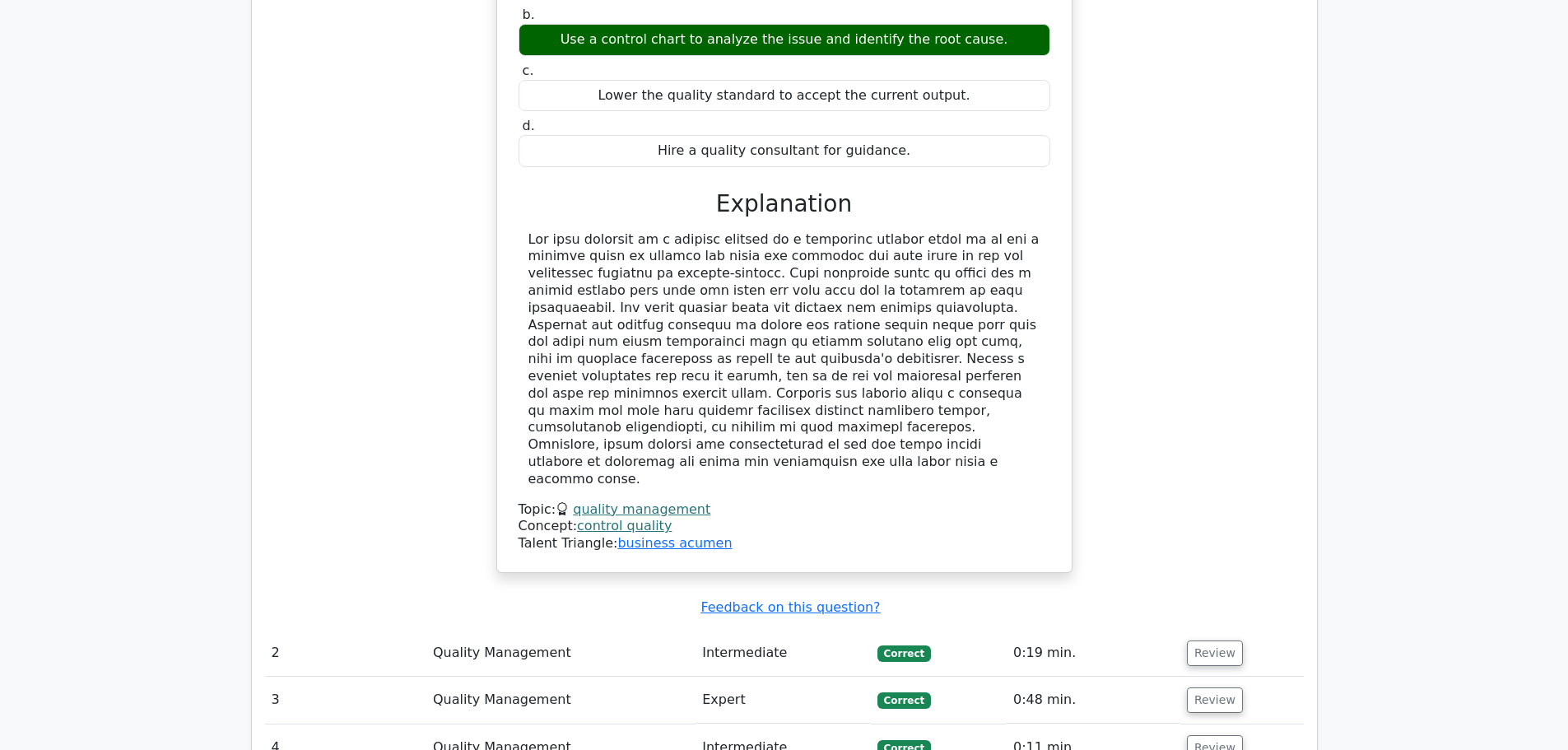
scroll to position [2058, 0]
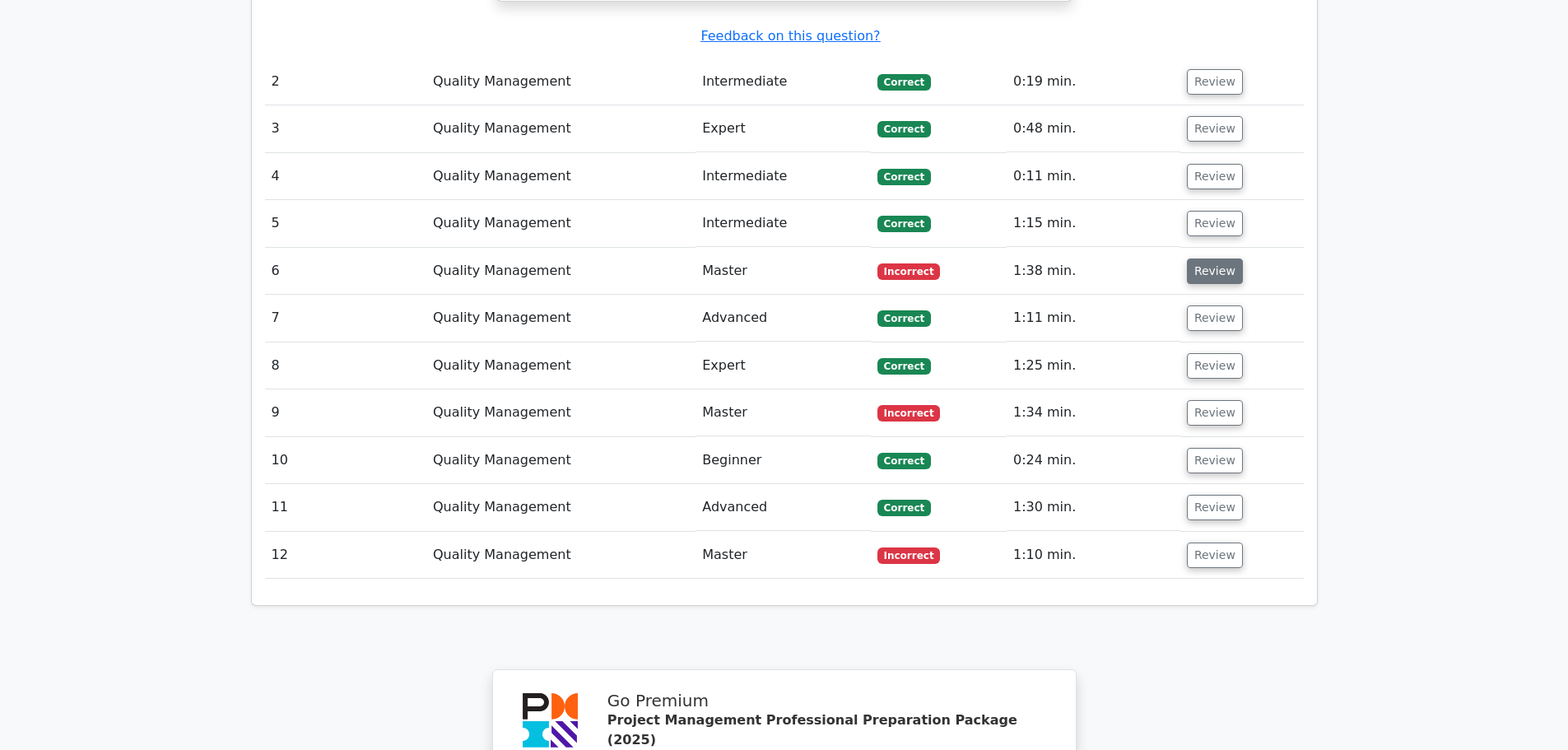
click at [1203, 258] on button "Review" at bounding box center [1215, 271] width 56 height 26
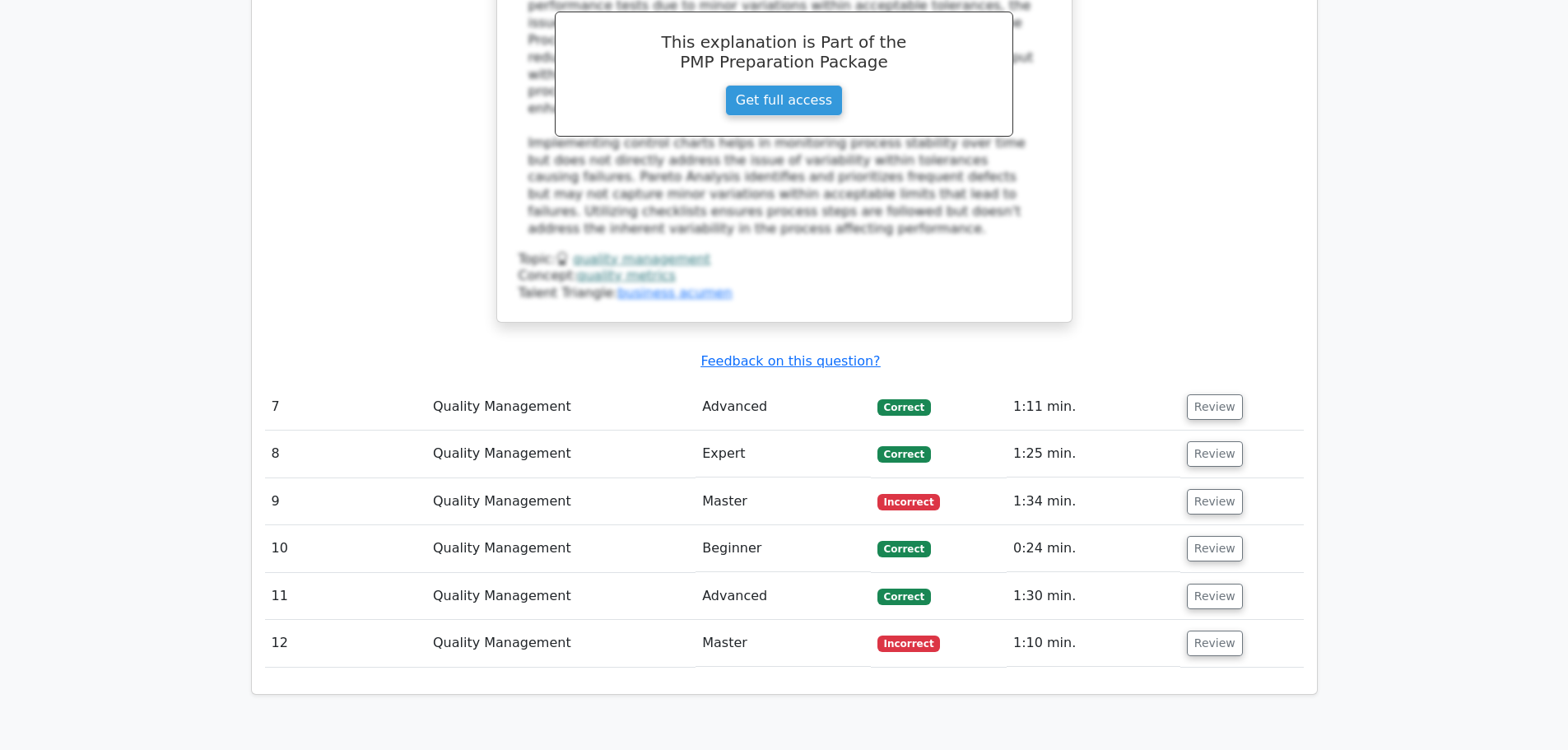
scroll to position [2881, 0]
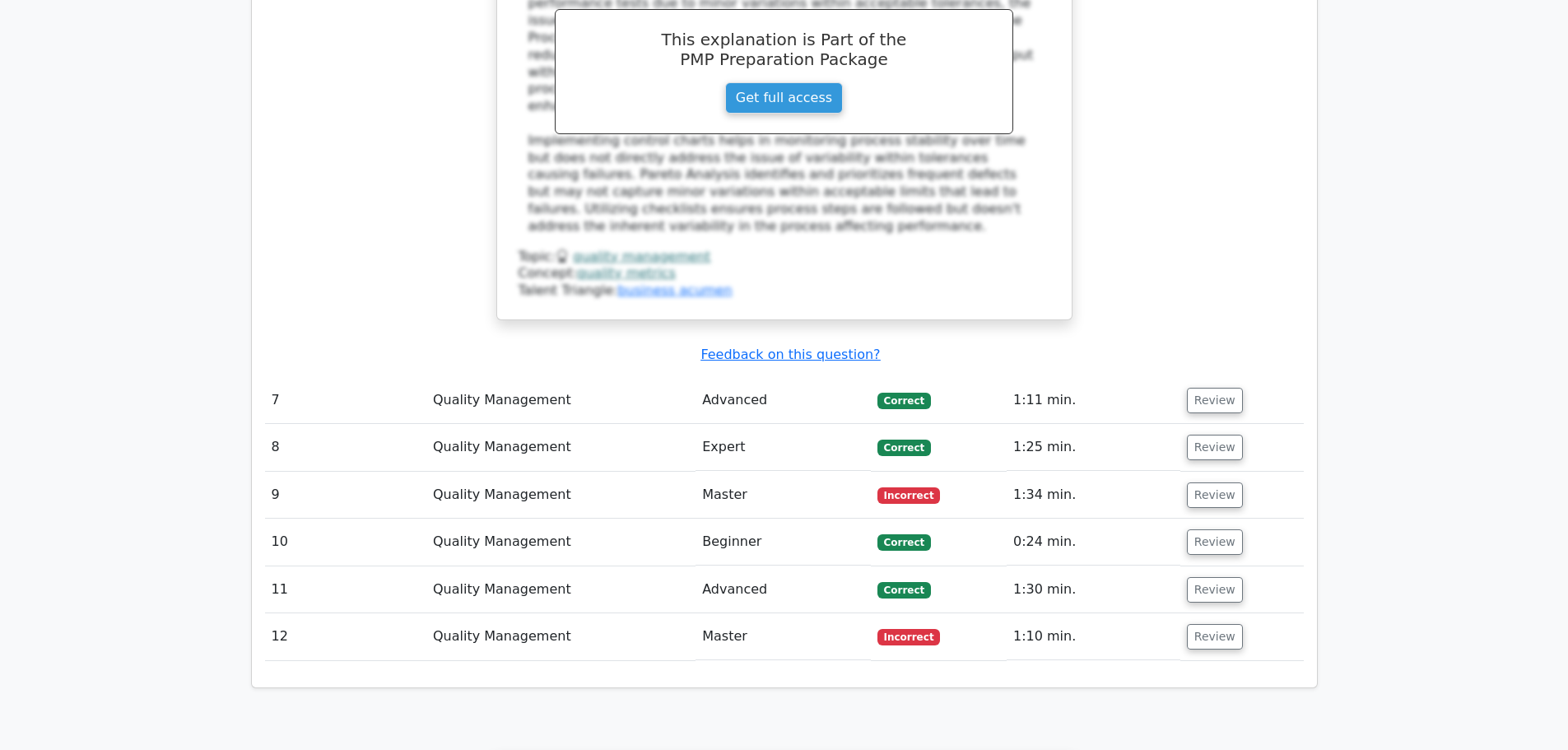
click at [910, 487] on span "Incorrect" at bounding box center [908, 495] width 63 height 16
click at [1217, 482] on button "Review" at bounding box center [1215, 495] width 56 height 26
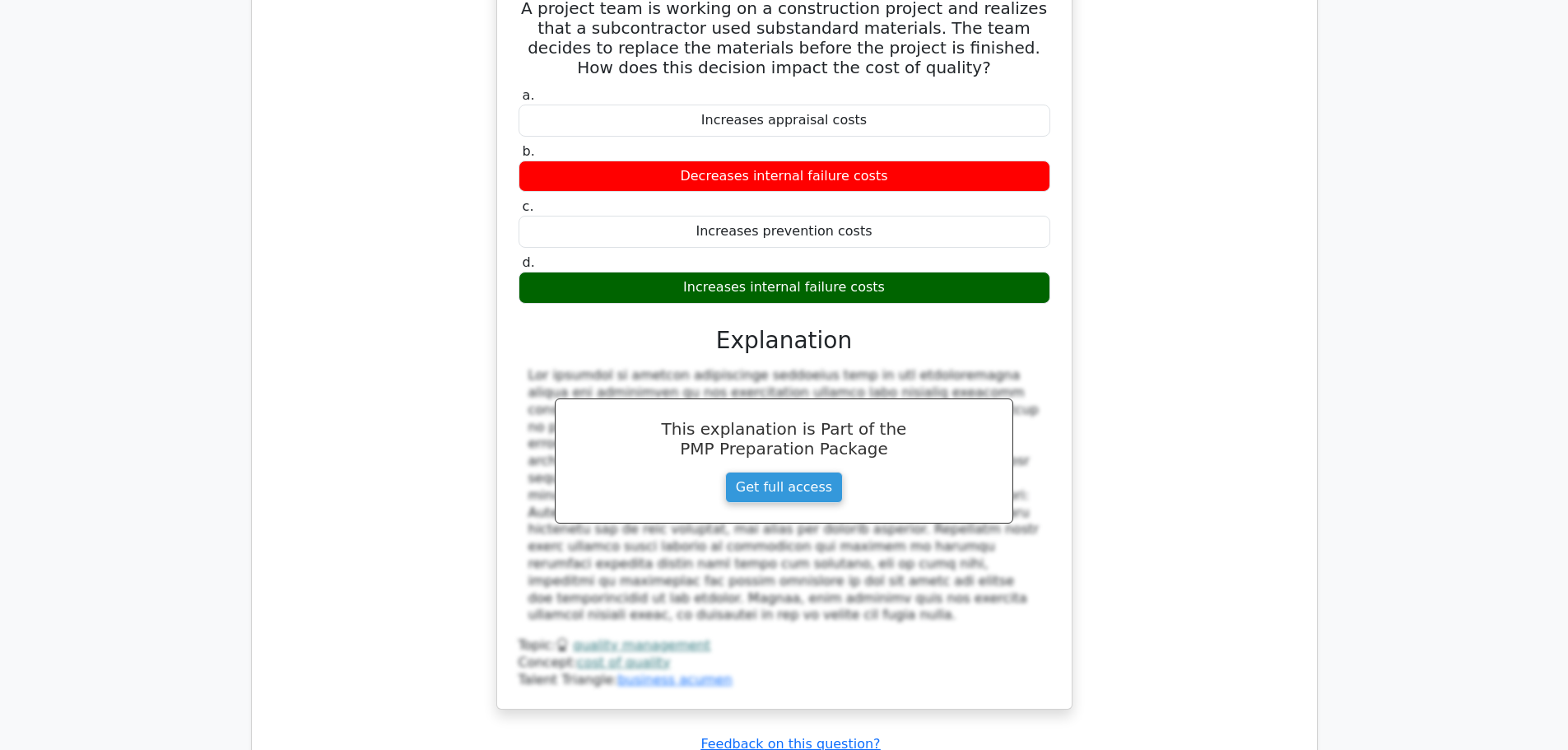
scroll to position [3540, 0]
